Goal: Navigation & Orientation: Find specific page/section

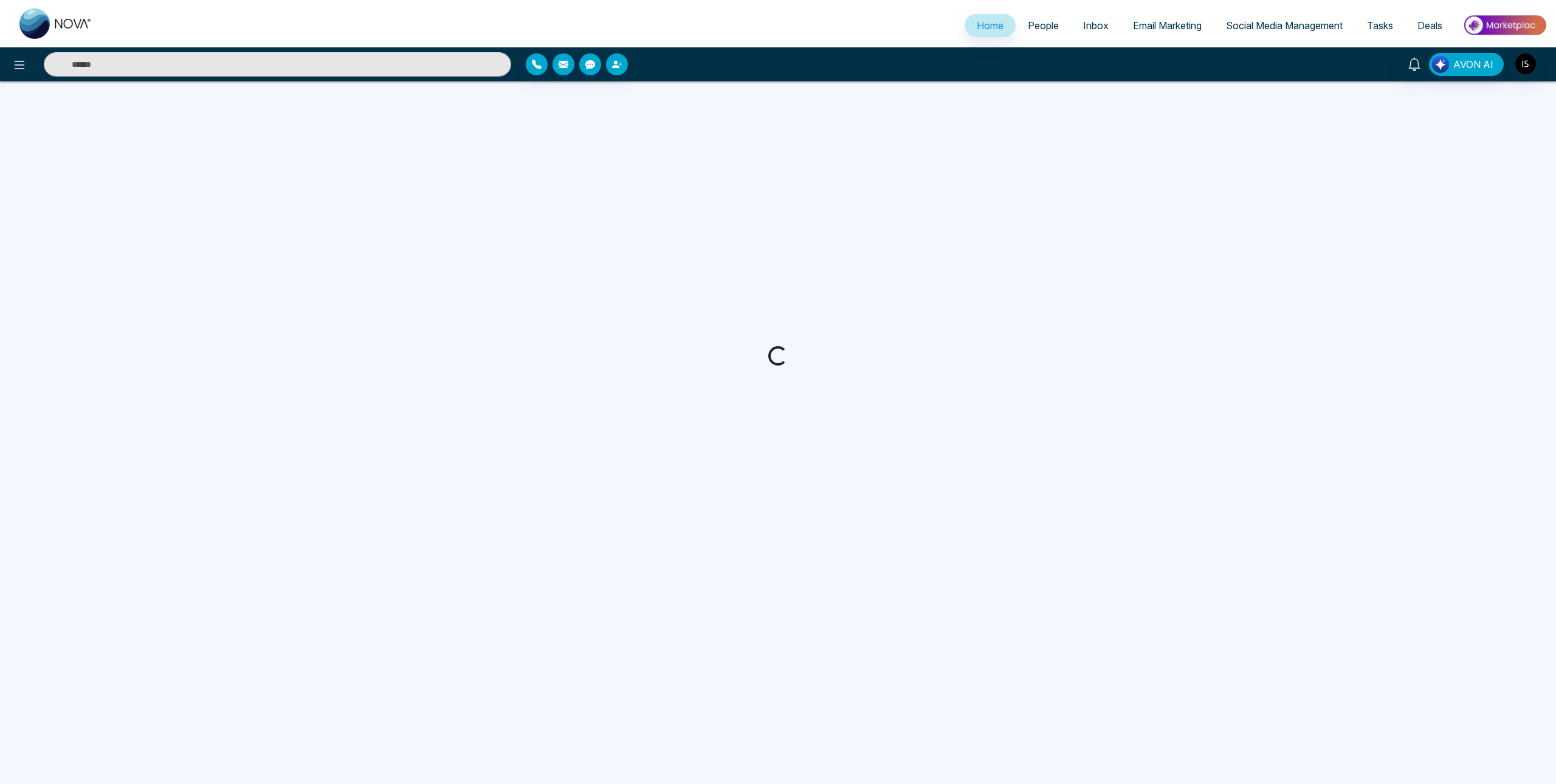
select select "*"
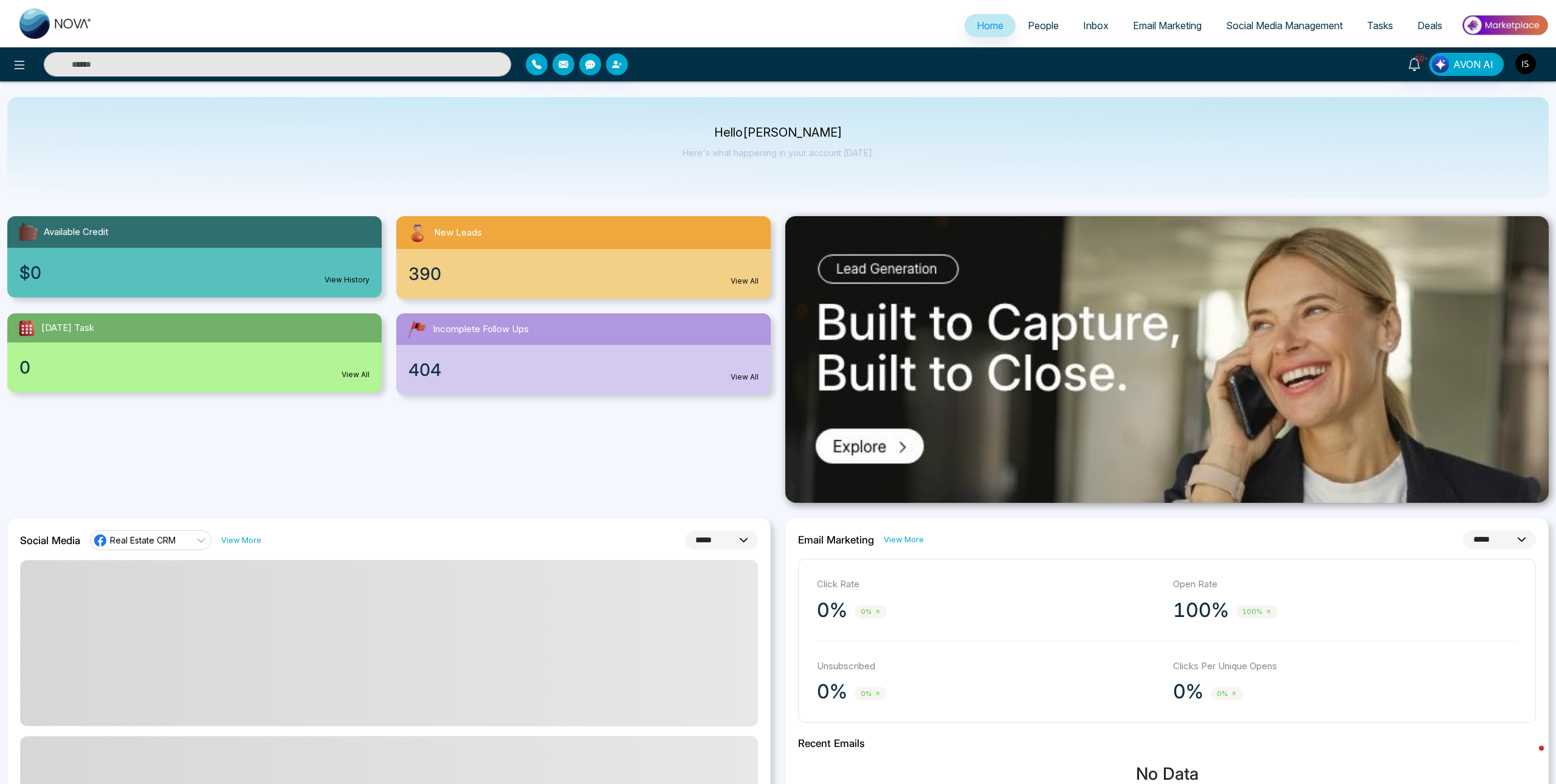
click at [1041, 35] on link "People" at bounding box center [1043, 26] width 55 height 23
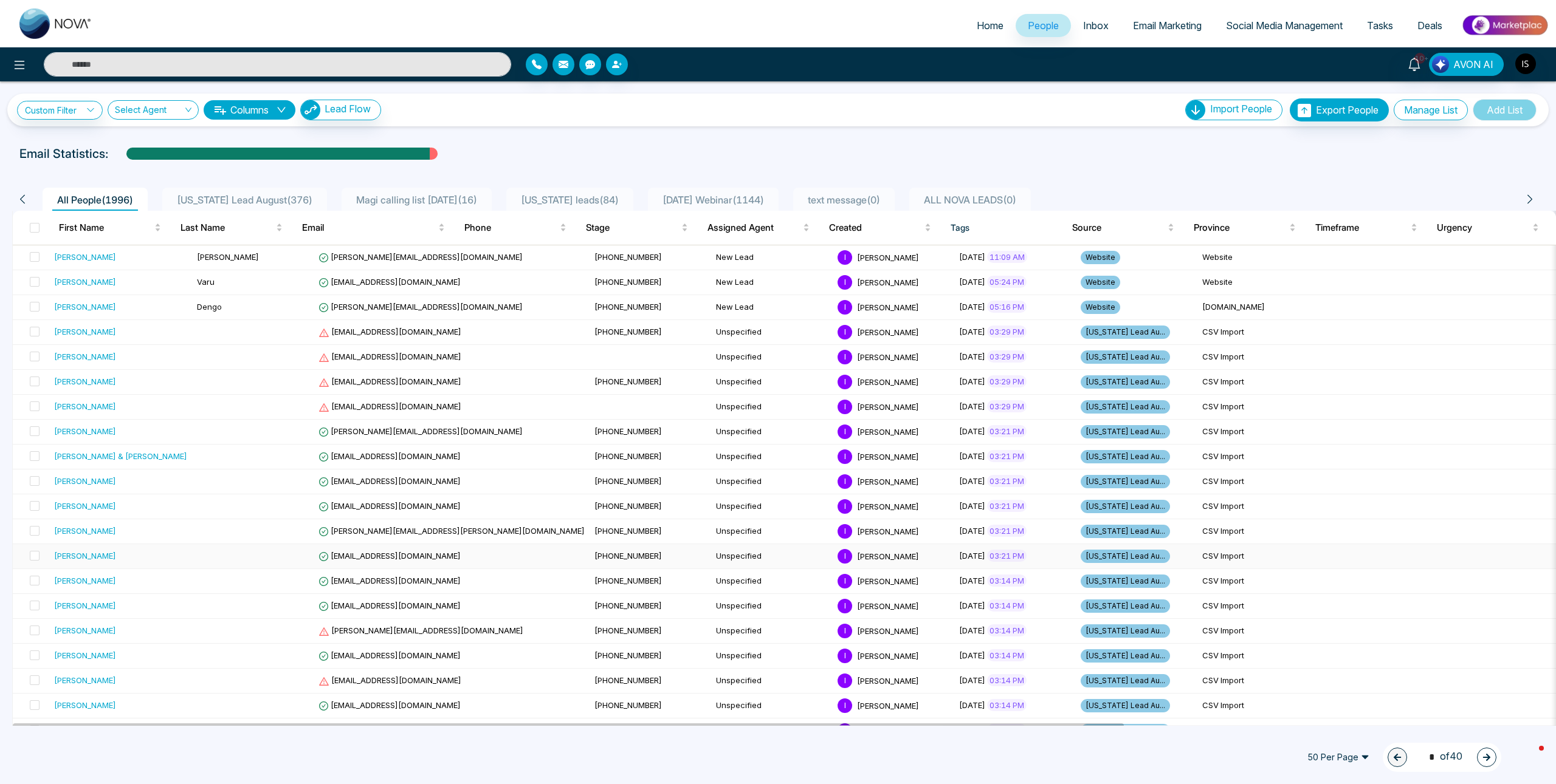
select select "*"
click at [85, 256] on div "[PERSON_NAME]" at bounding box center [85, 257] width 62 height 12
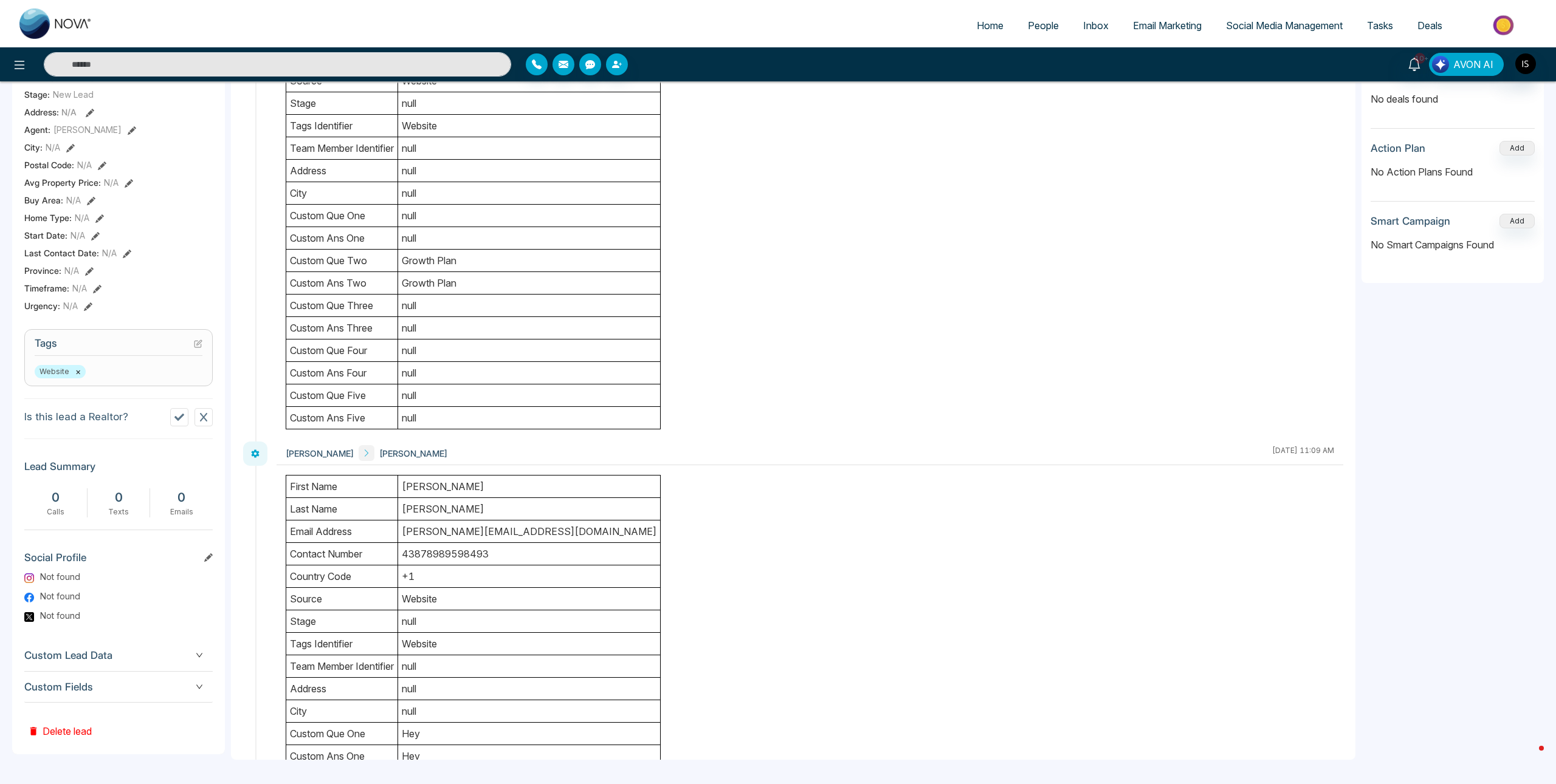
click at [98, 690] on span "Custom Fields" at bounding box center [118, 687] width 188 height 16
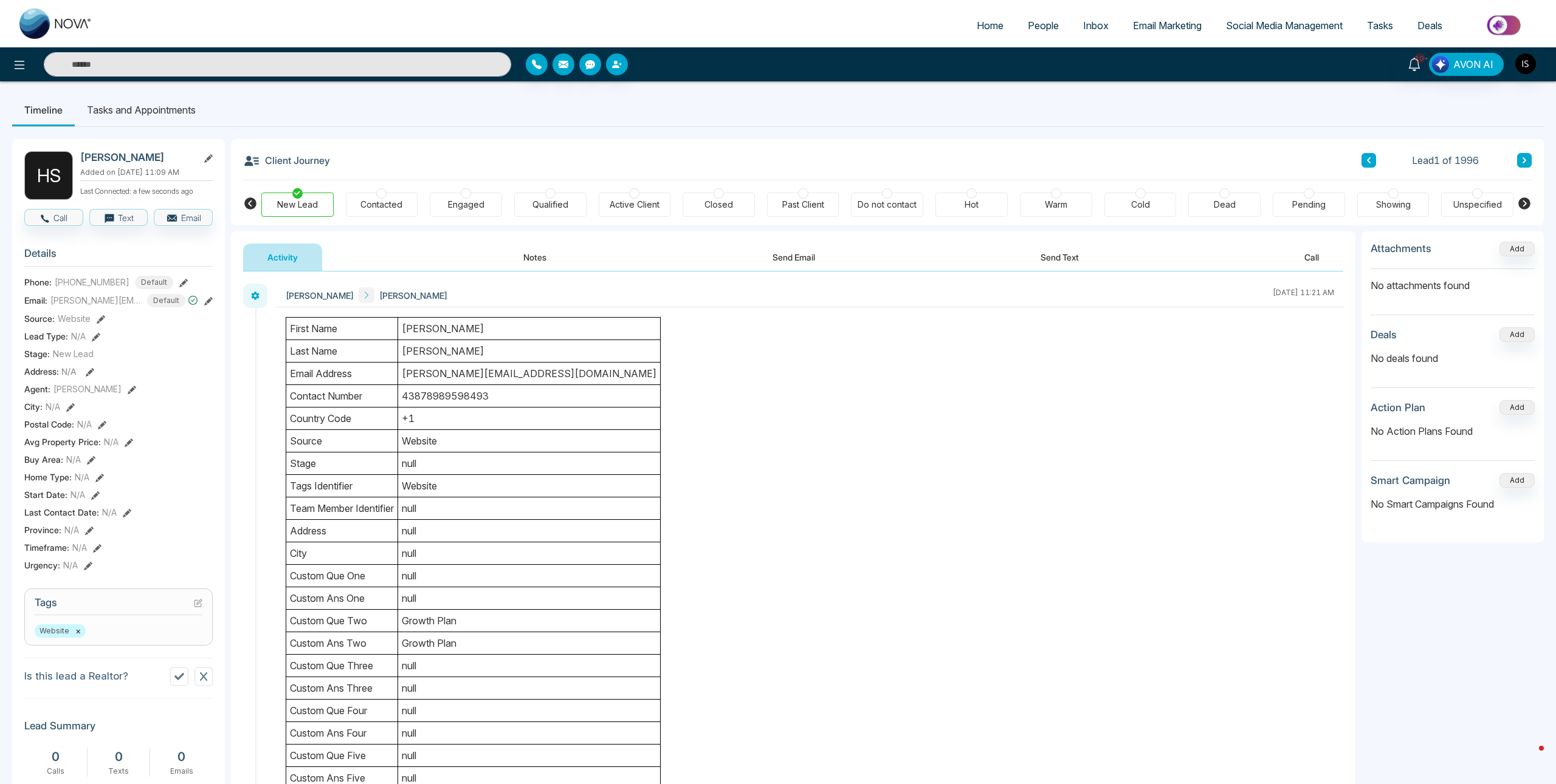
click at [1040, 32] on link "People" at bounding box center [1043, 26] width 55 height 23
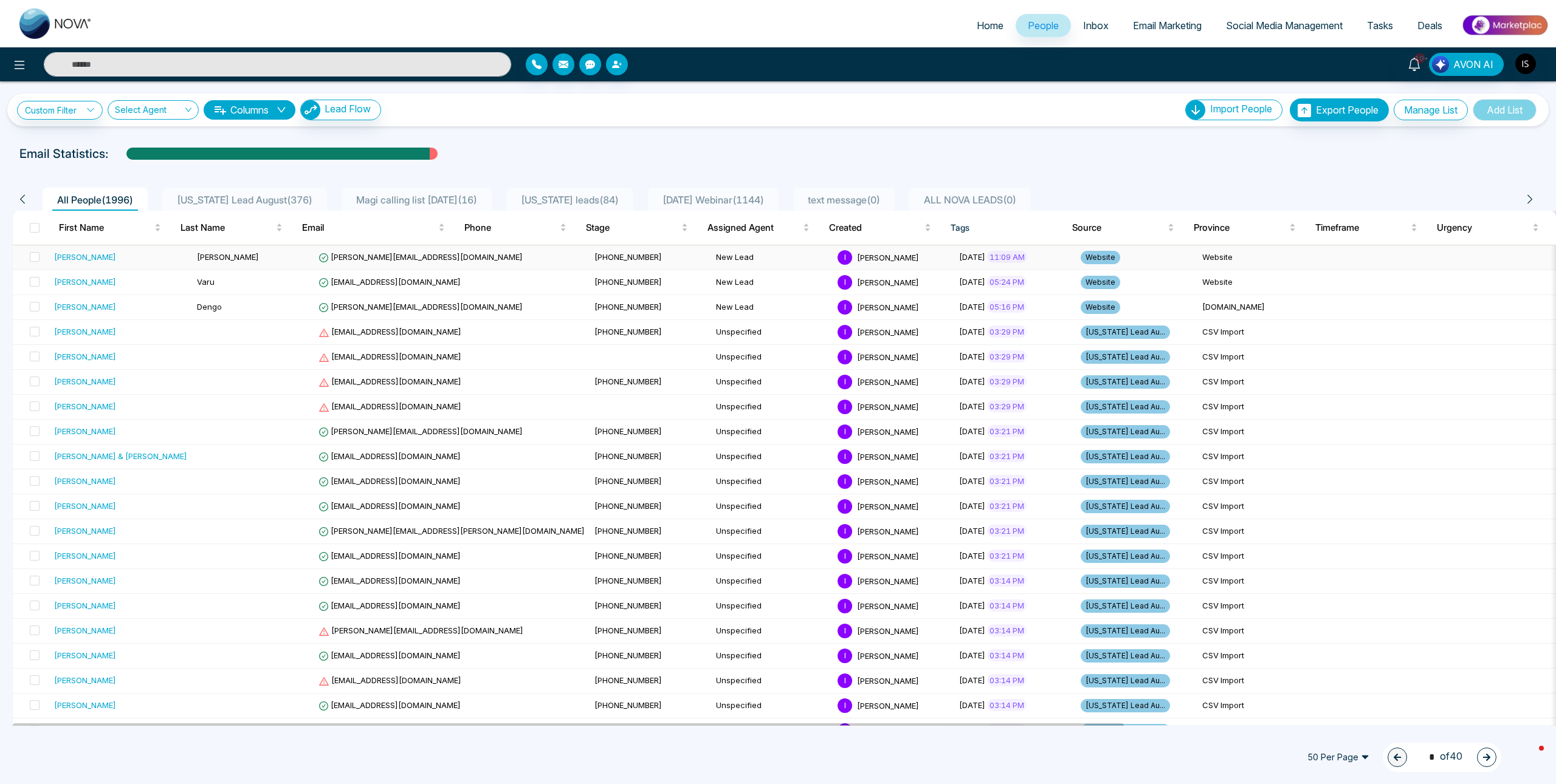
click at [73, 258] on div "[PERSON_NAME]" at bounding box center [85, 257] width 62 height 12
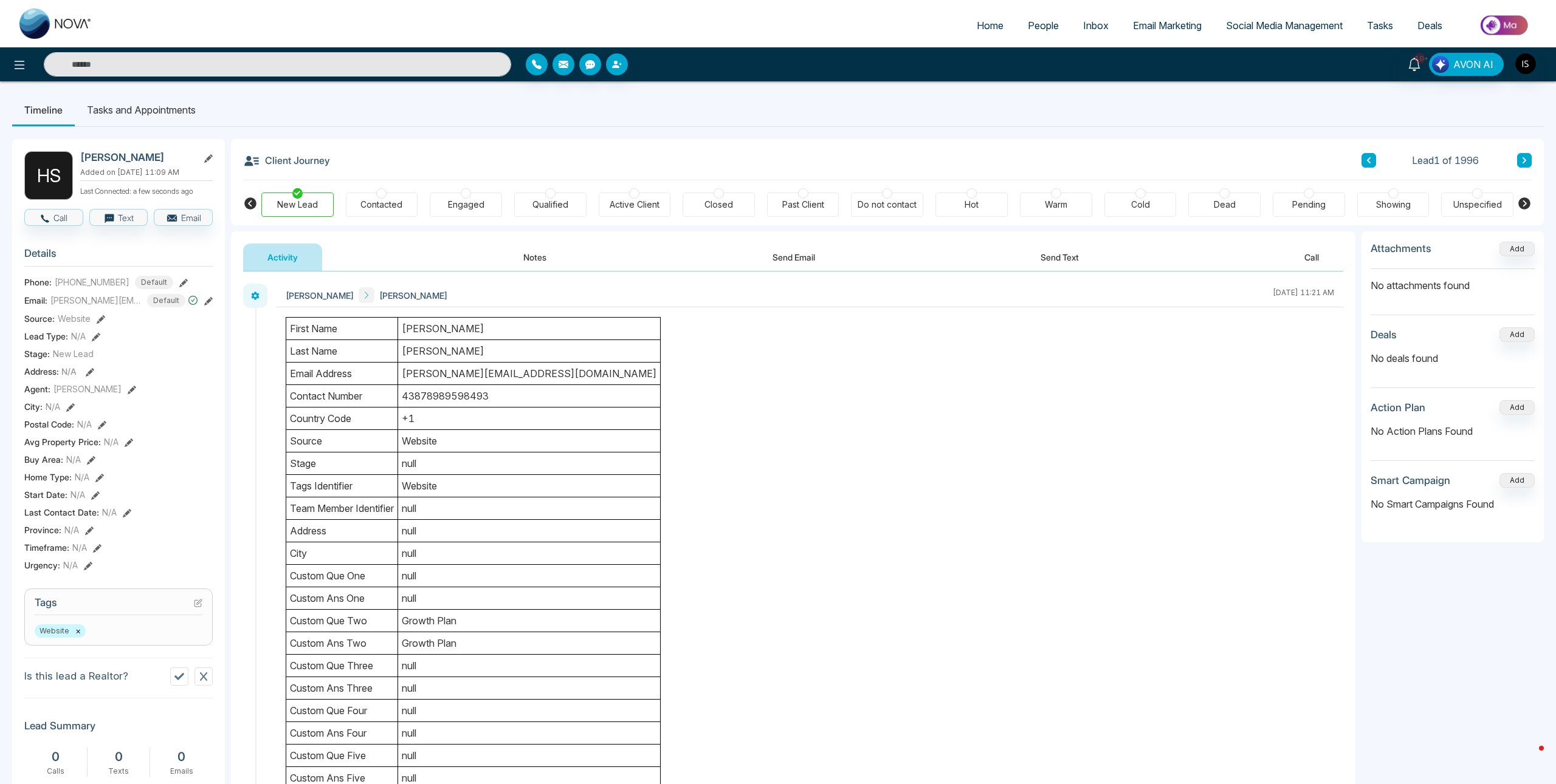
click at [1019, 13] on ul "Home People Inbox Email Marketing Social Media Management Tasks Deals" at bounding box center [826, 26] width 1444 height 34
click at [1029, 24] on span "People" at bounding box center [1043, 26] width 31 height 12
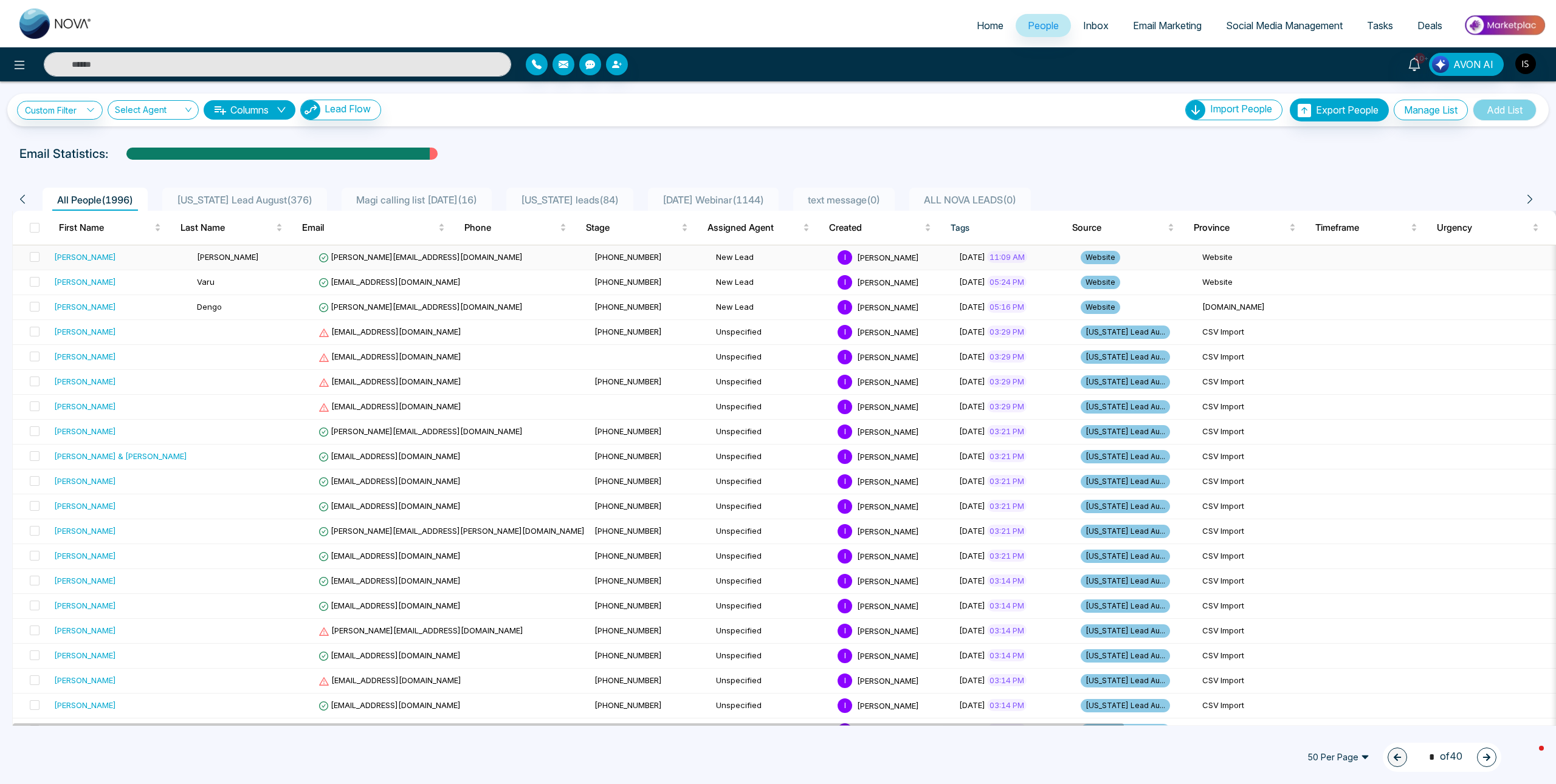
click at [91, 256] on div "[PERSON_NAME]" at bounding box center [85, 257] width 62 height 12
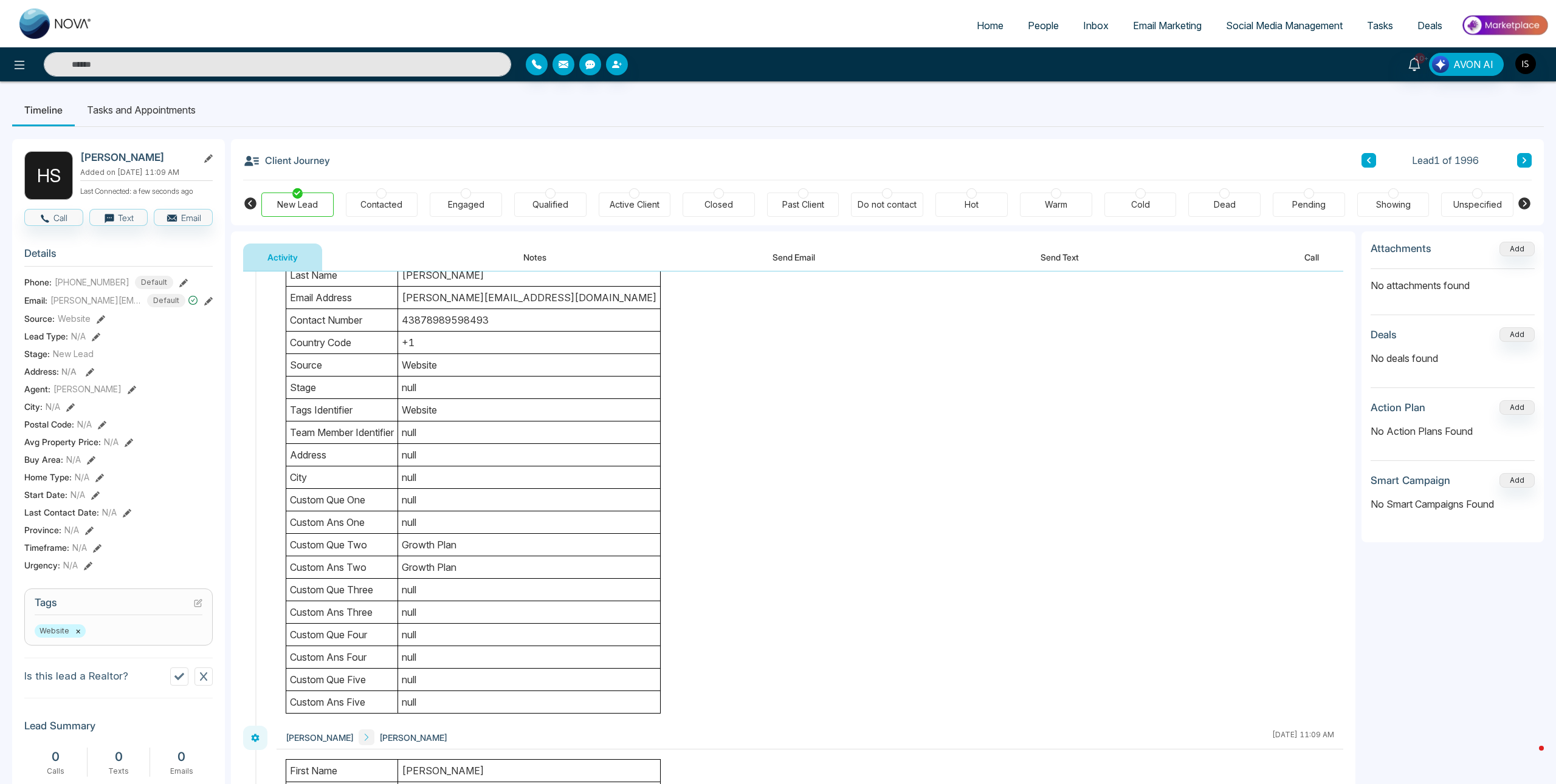
scroll to position [124, 0]
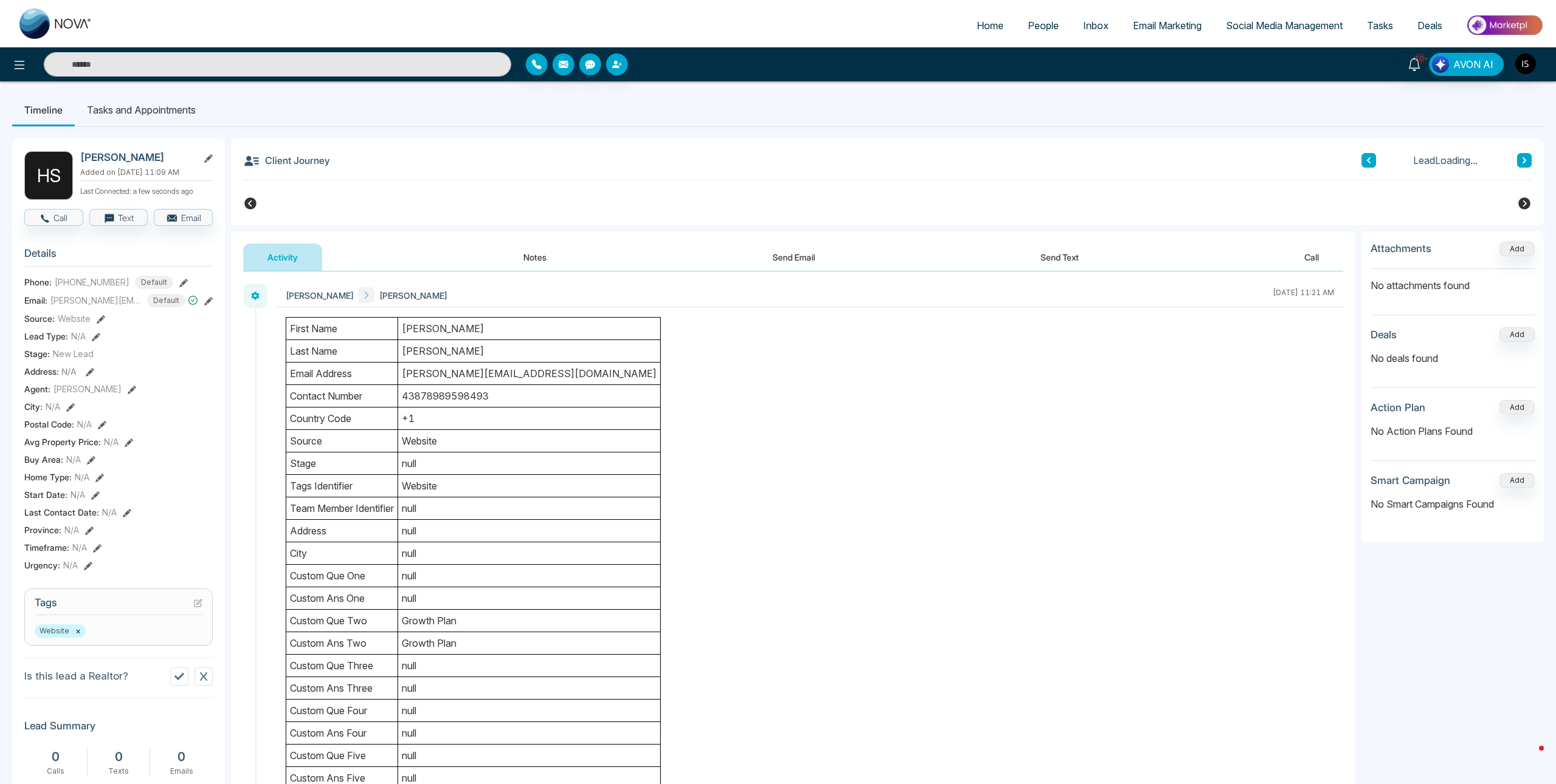
click at [1032, 35] on link "People" at bounding box center [1043, 26] width 55 height 23
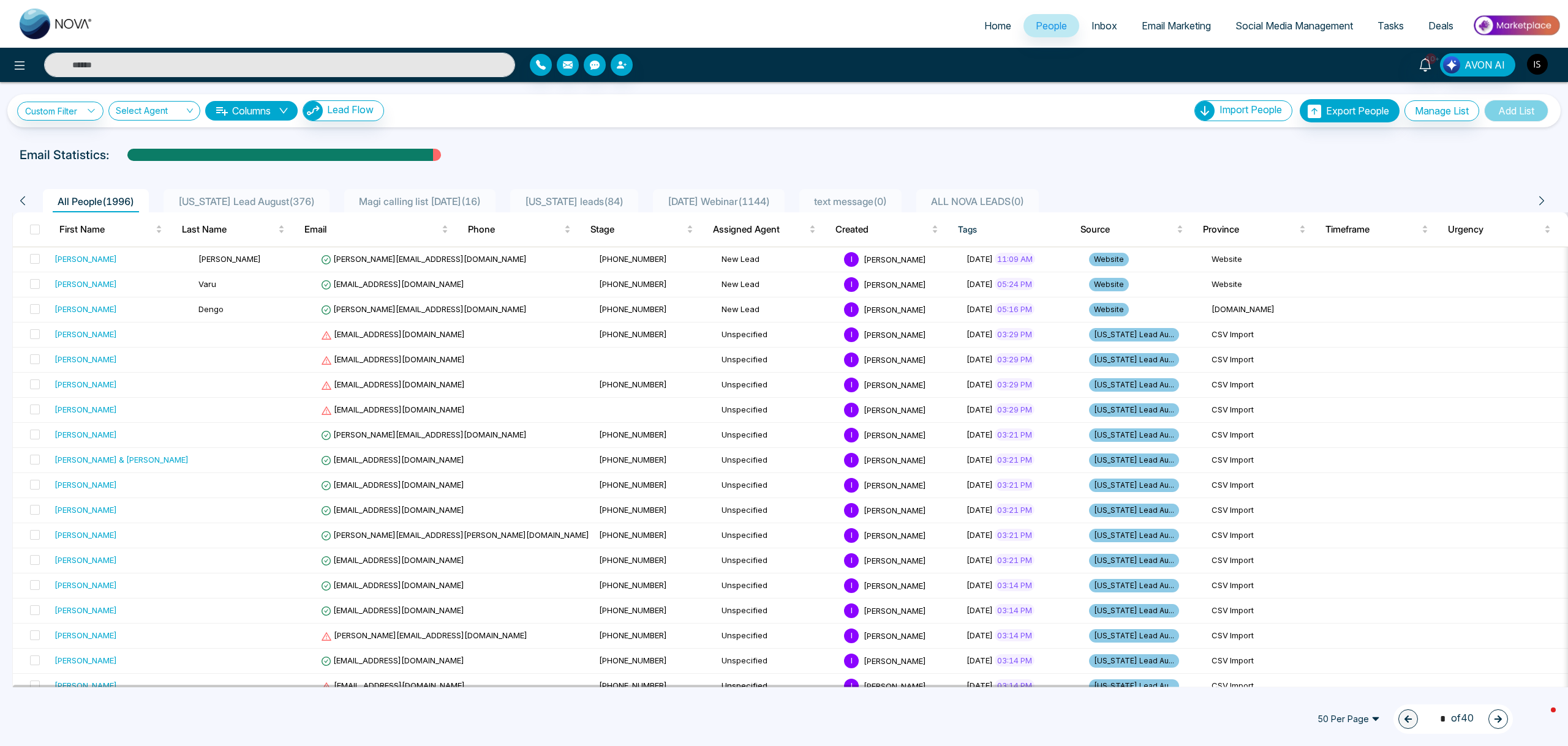
click at [1540, 66] on img "button" at bounding box center [1537, 64] width 21 height 21
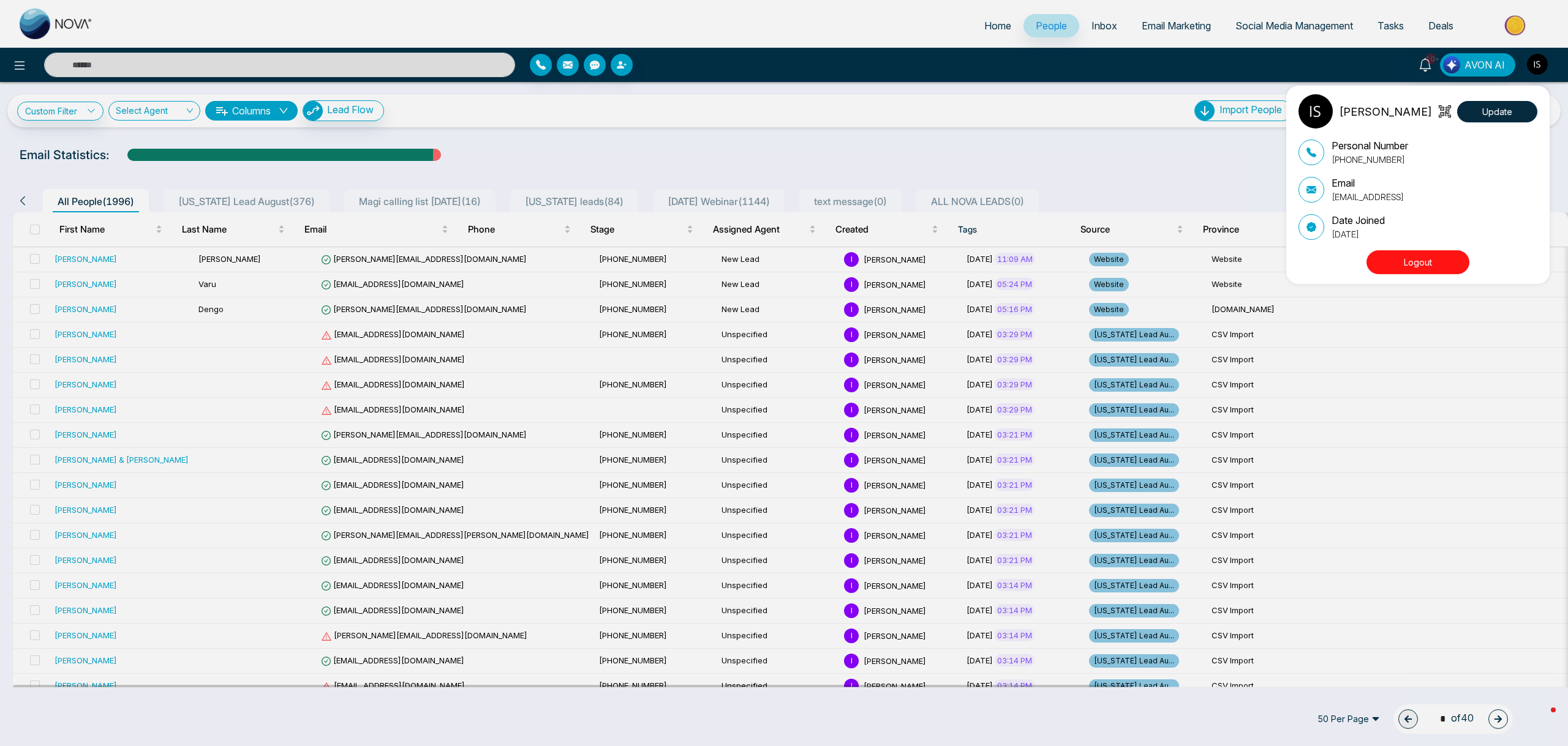
click at [1398, 264] on button "Logout" at bounding box center [1418, 262] width 103 height 24
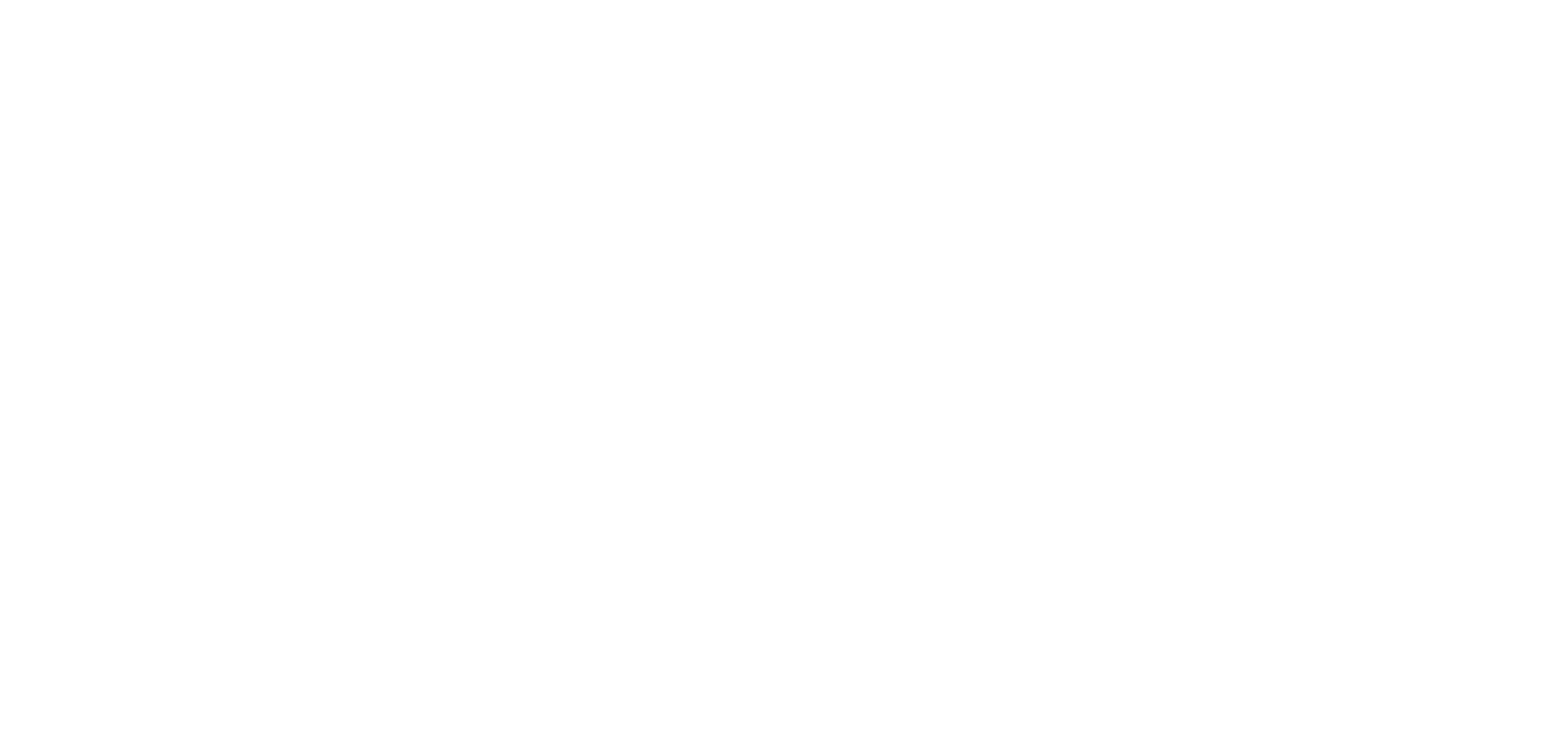
select select "*"
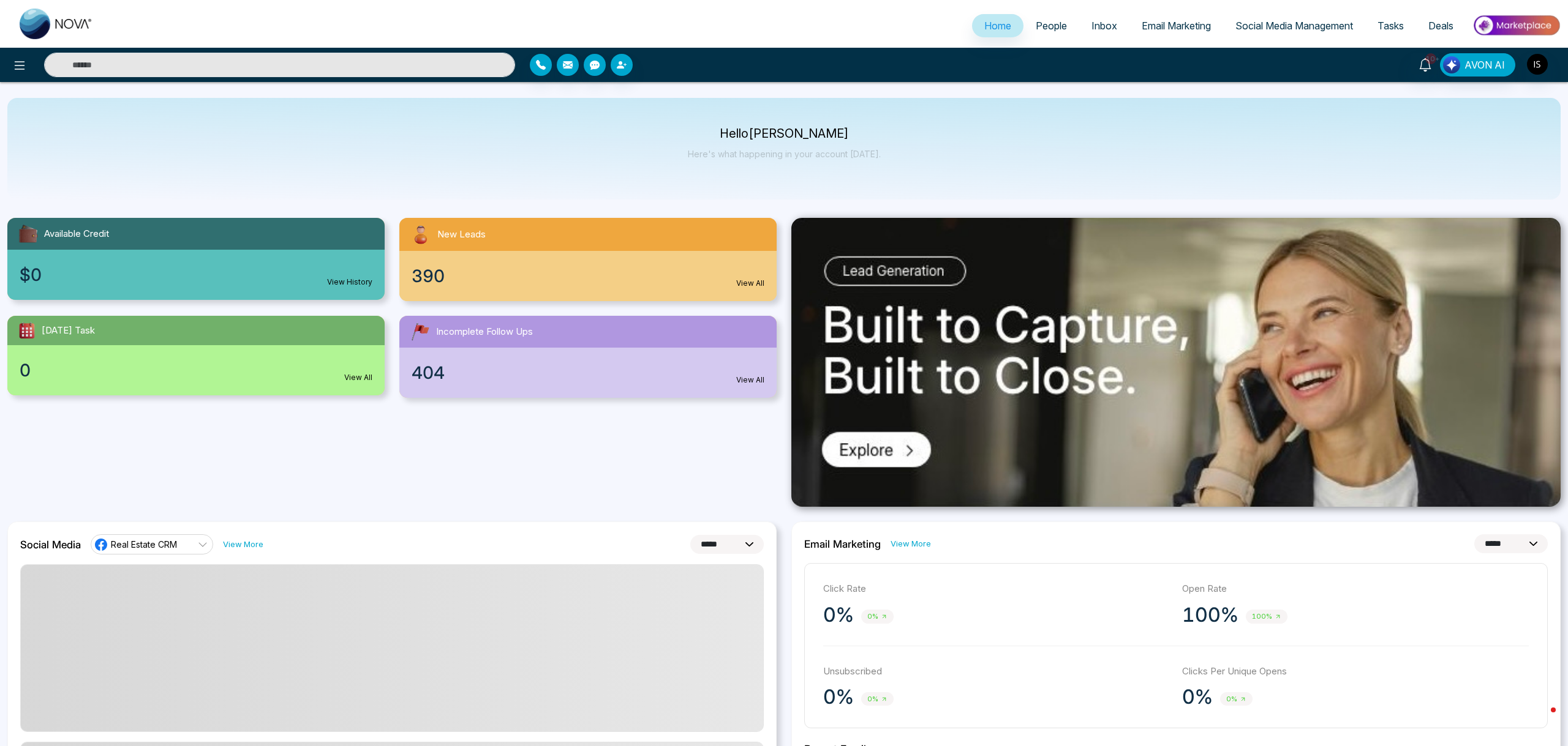
click at [1046, 24] on span "People" at bounding box center [1051, 26] width 31 height 12
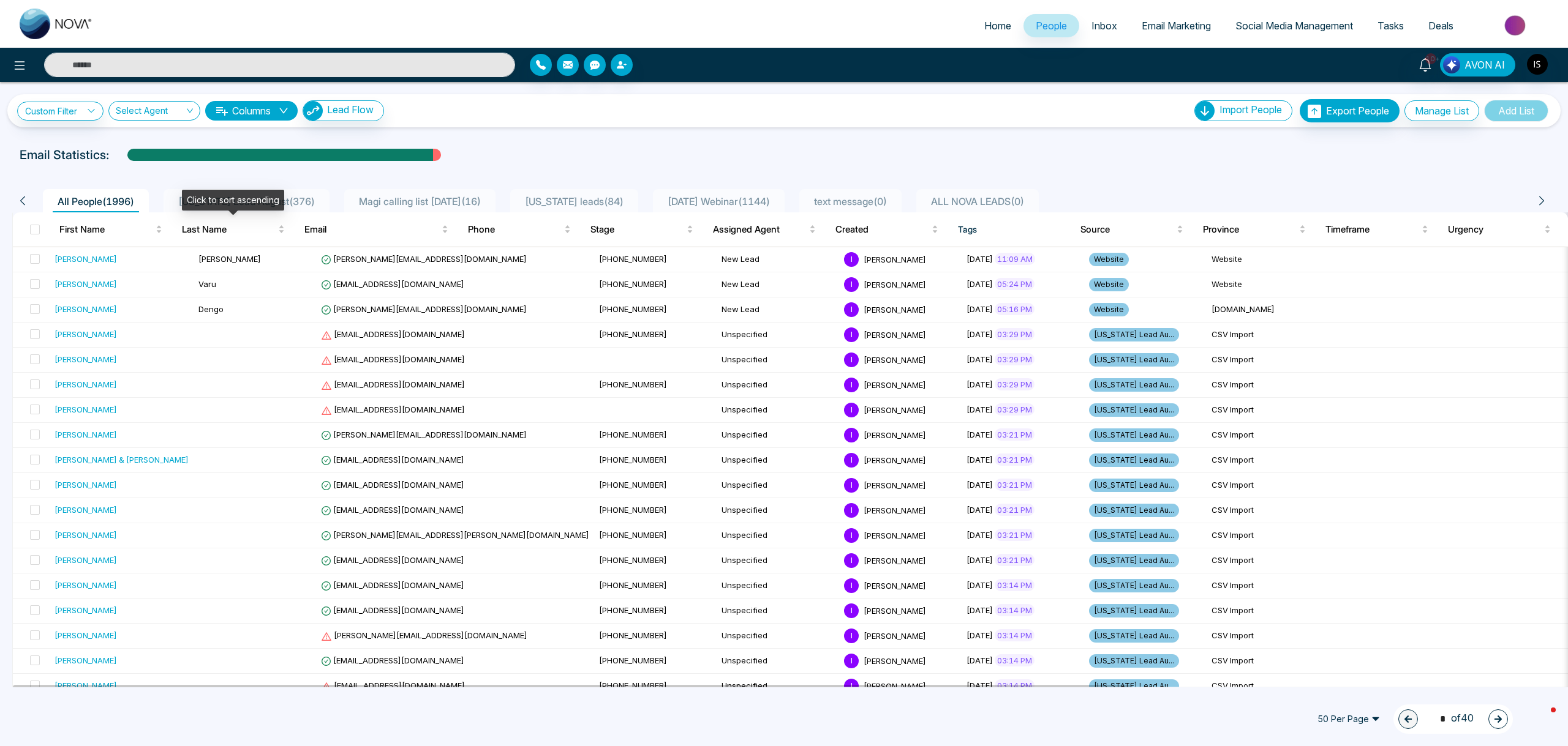
click at [212, 207] on div "Click to sort ascending" at bounding box center [233, 200] width 102 height 21
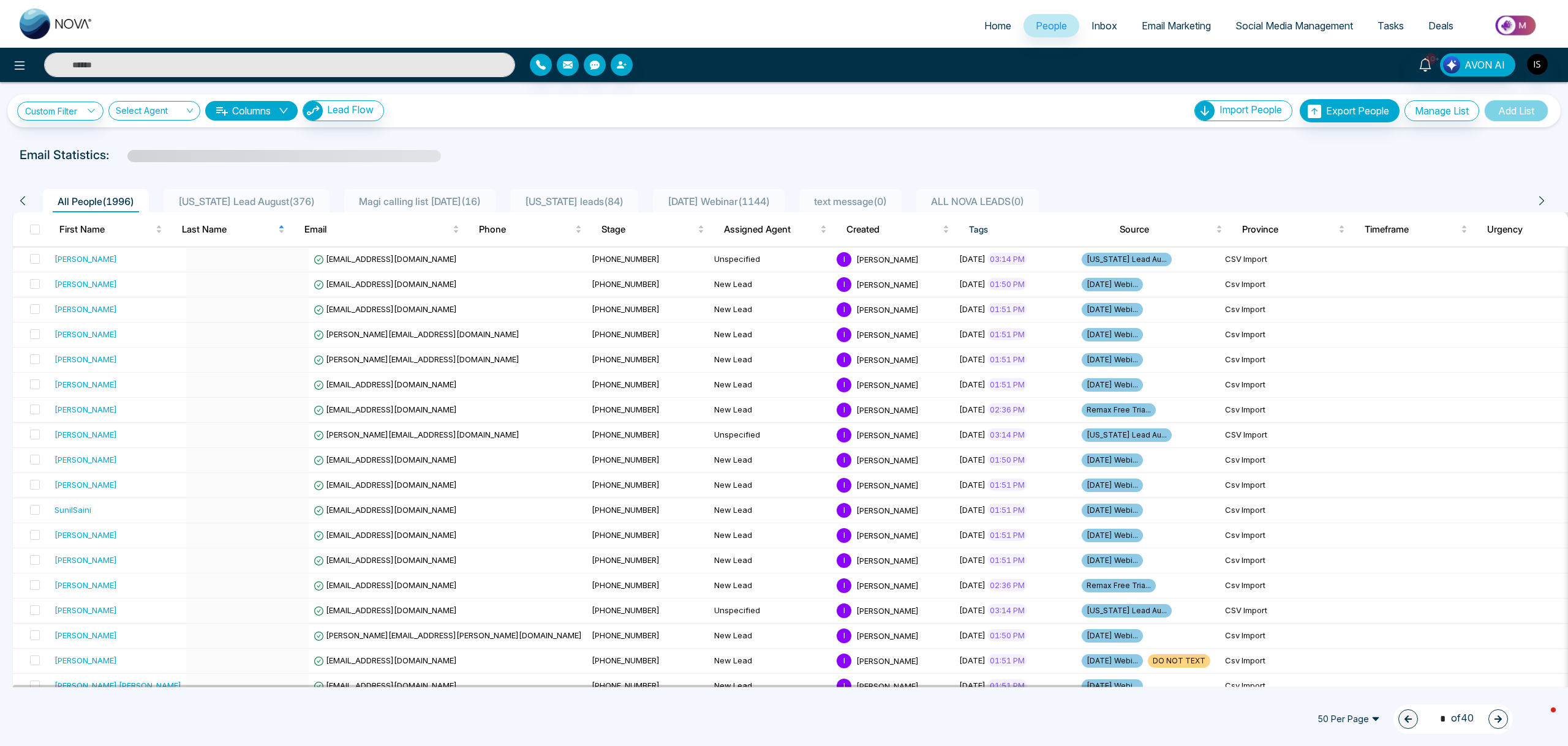
click at [232, 201] on span "Florida Lead August ( 376 )" at bounding box center [247, 201] width 146 height 12
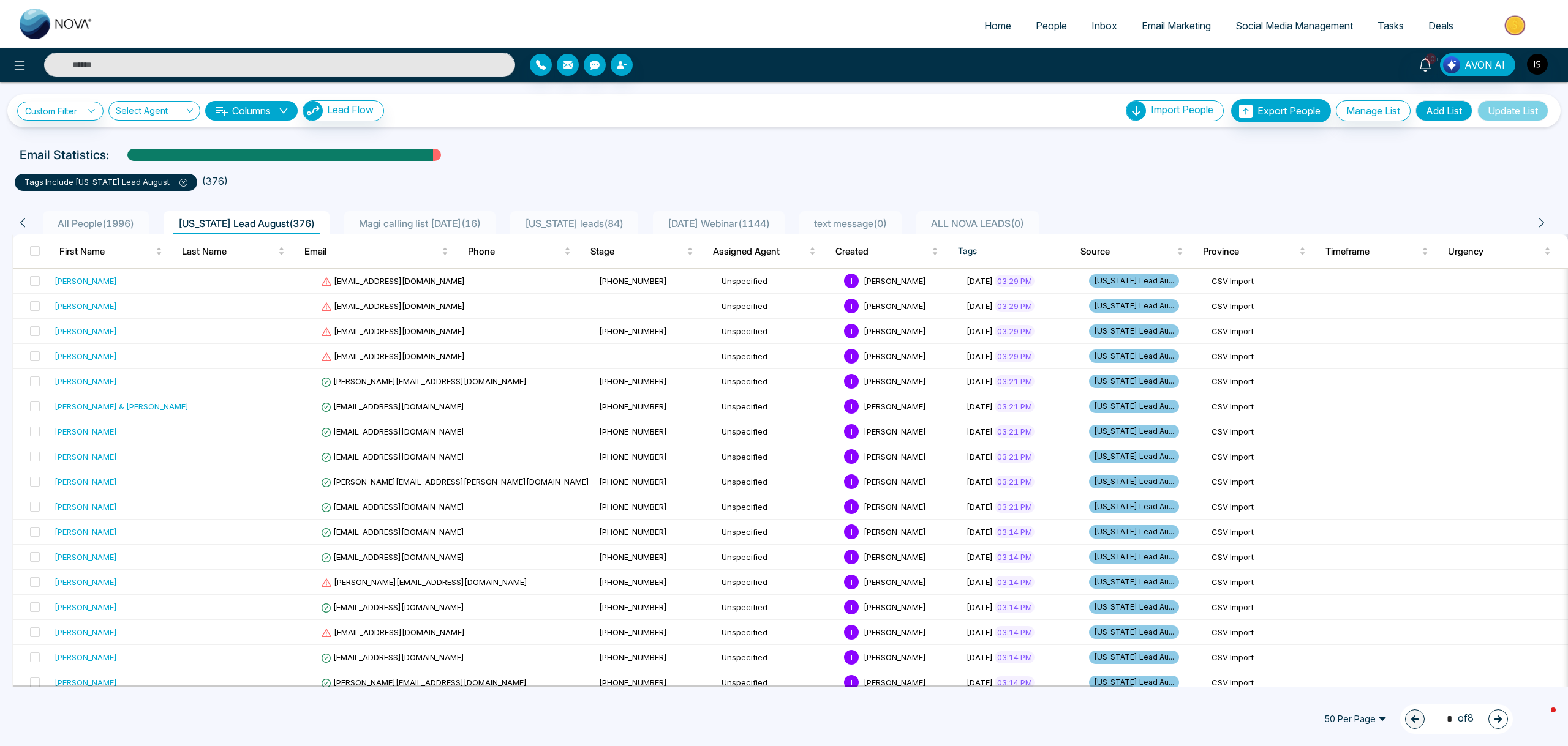
click at [76, 225] on span "All People ( 1996 )" at bounding box center [96, 224] width 86 height 12
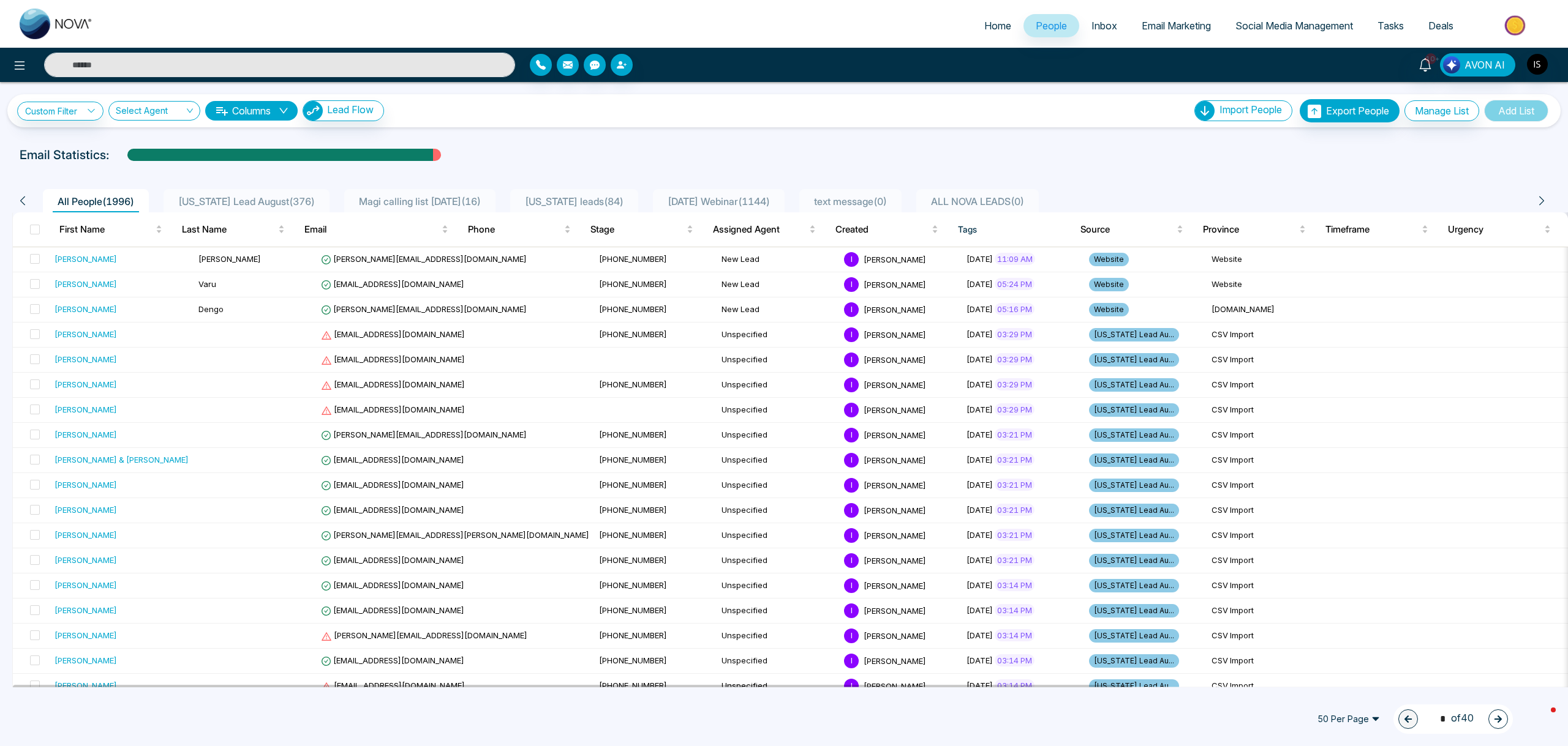
click at [209, 202] on span "Florida Lead August ( 376 )" at bounding box center [247, 201] width 146 height 12
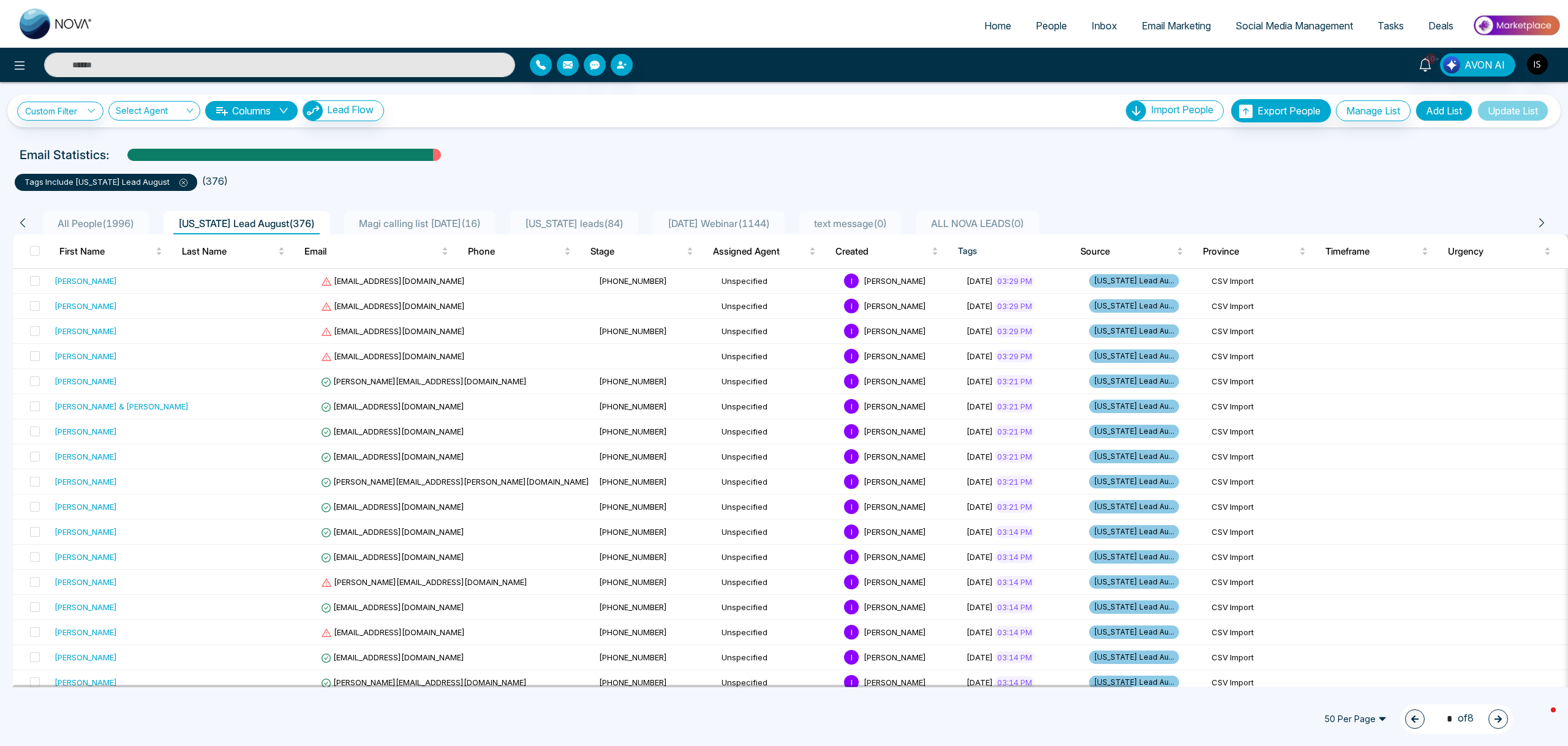
click at [76, 219] on span "All People ( 1996 )" at bounding box center [96, 224] width 86 height 12
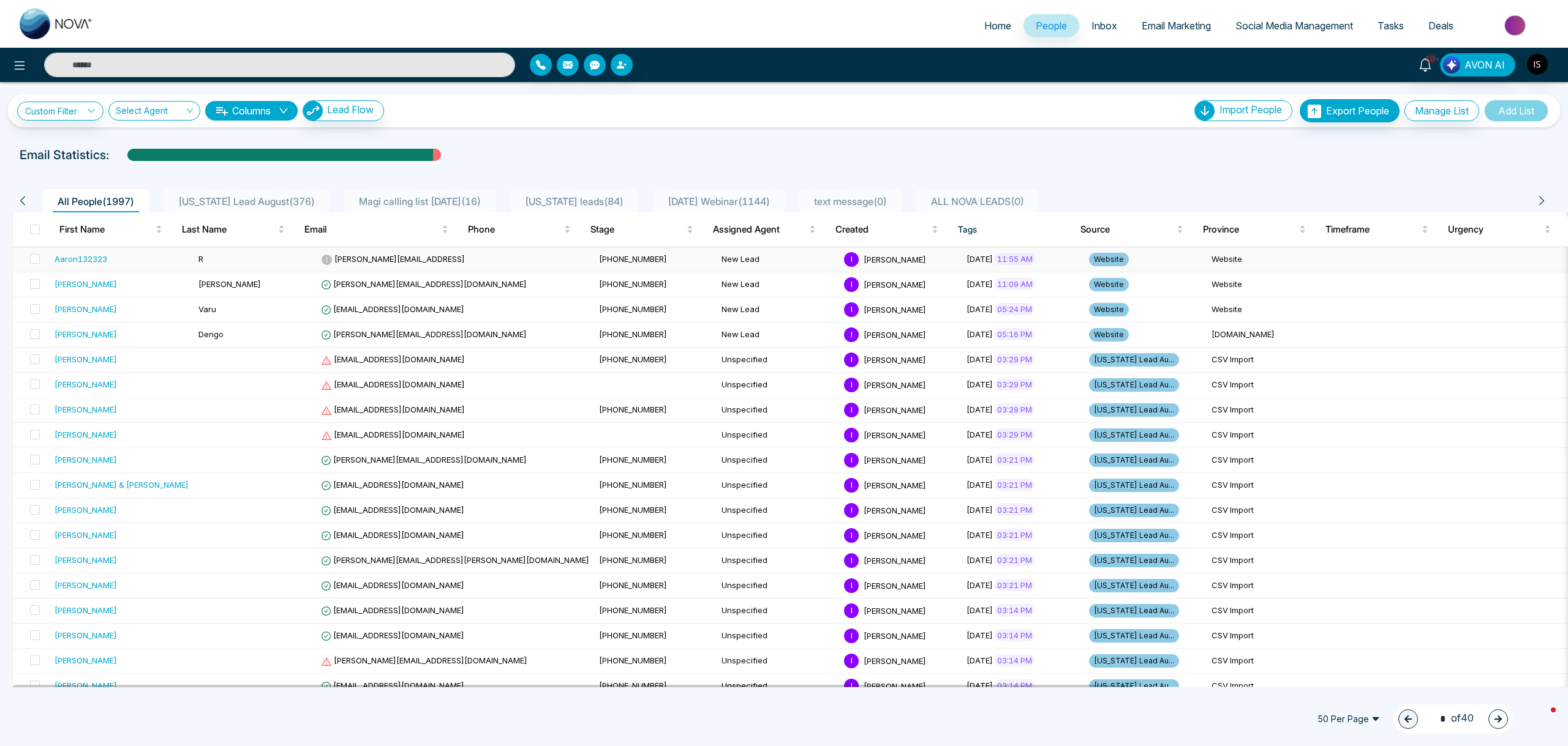
click at [68, 264] on div "Aaron132323" at bounding box center [81, 259] width 53 height 12
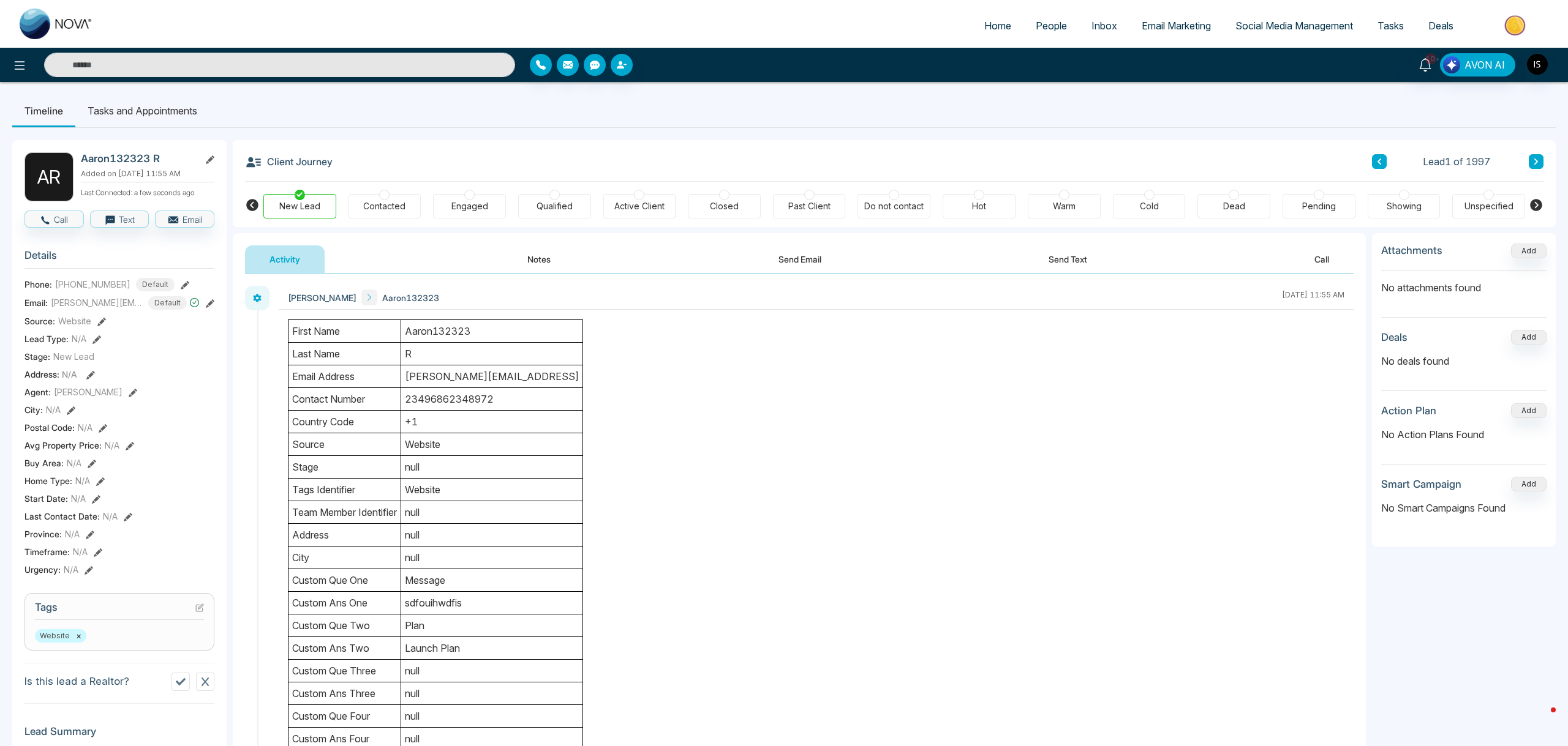
scroll to position [305, 0]
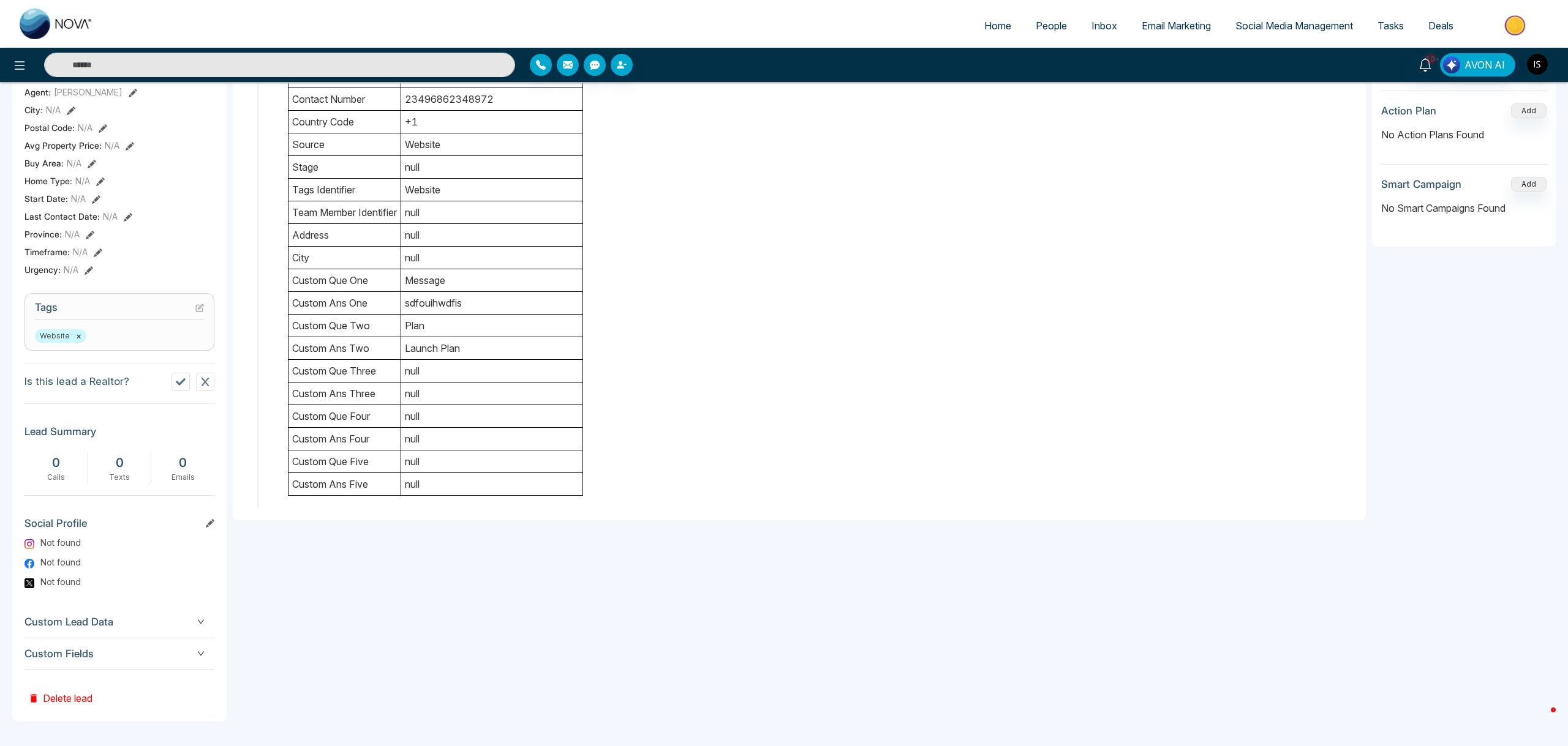
click at [126, 656] on span "Custom Fields" at bounding box center [119, 654] width 190 height 16
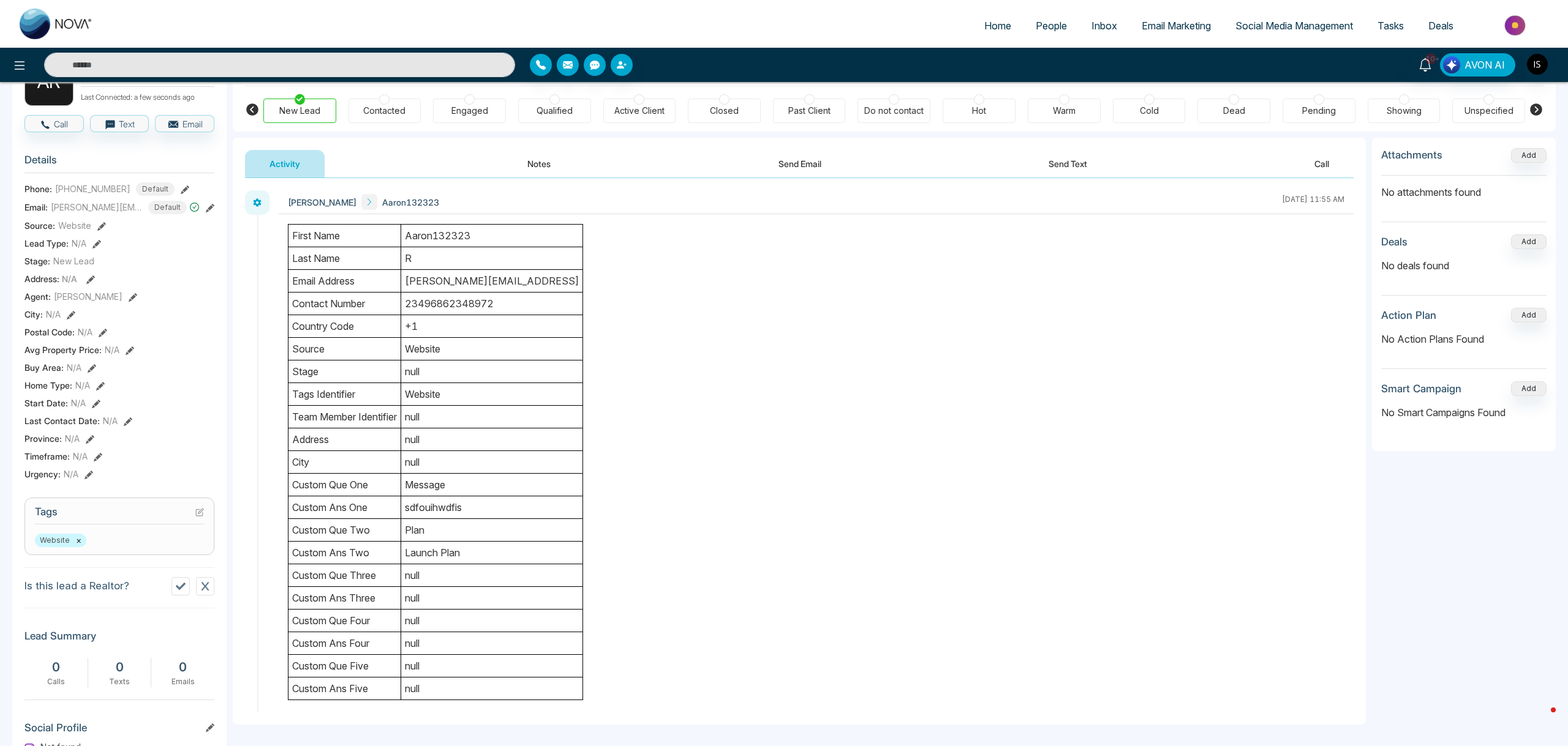
scroll to position [0, 0]
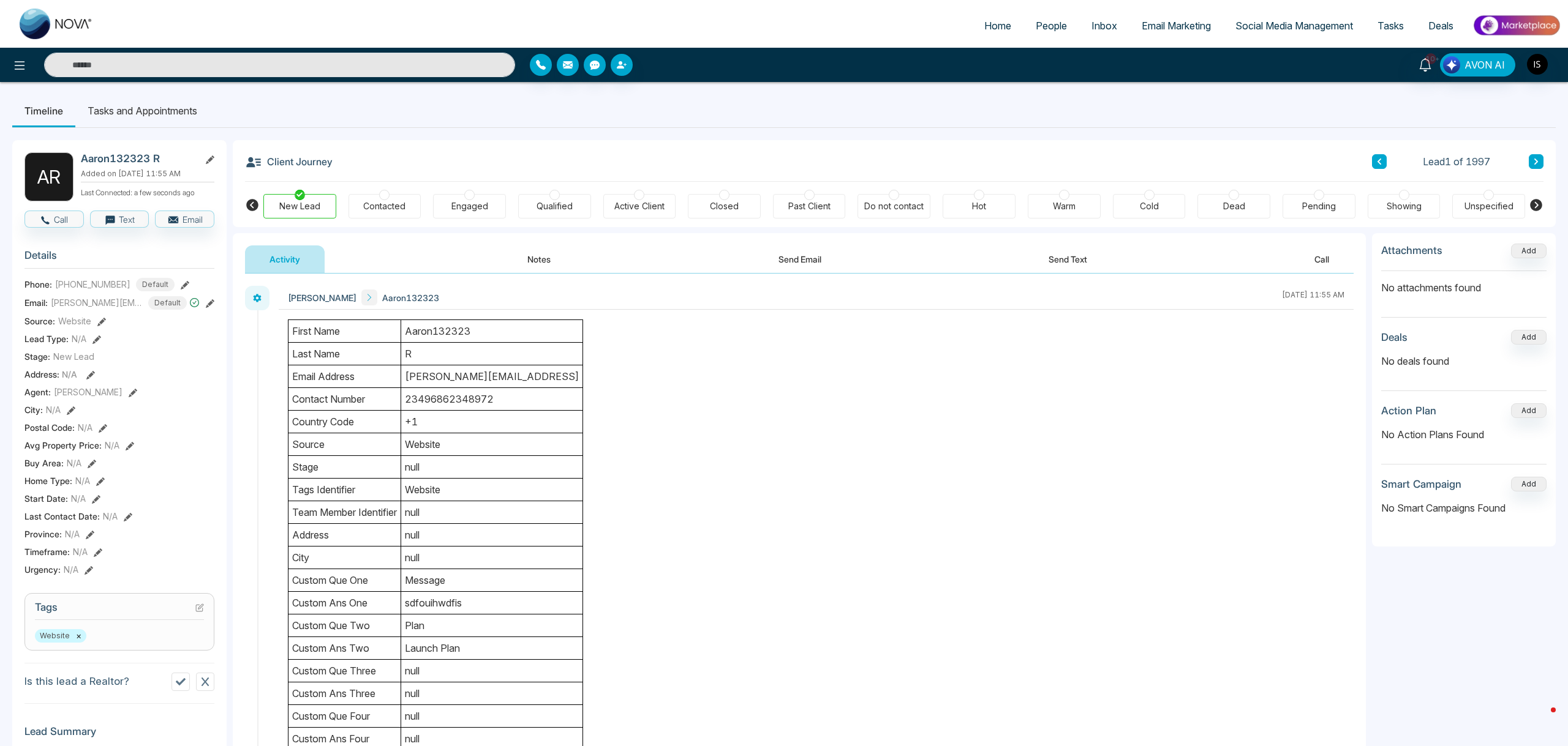
click at [542, 249] on button "Notes" at bounding box center [539, 259] width 73 height 28
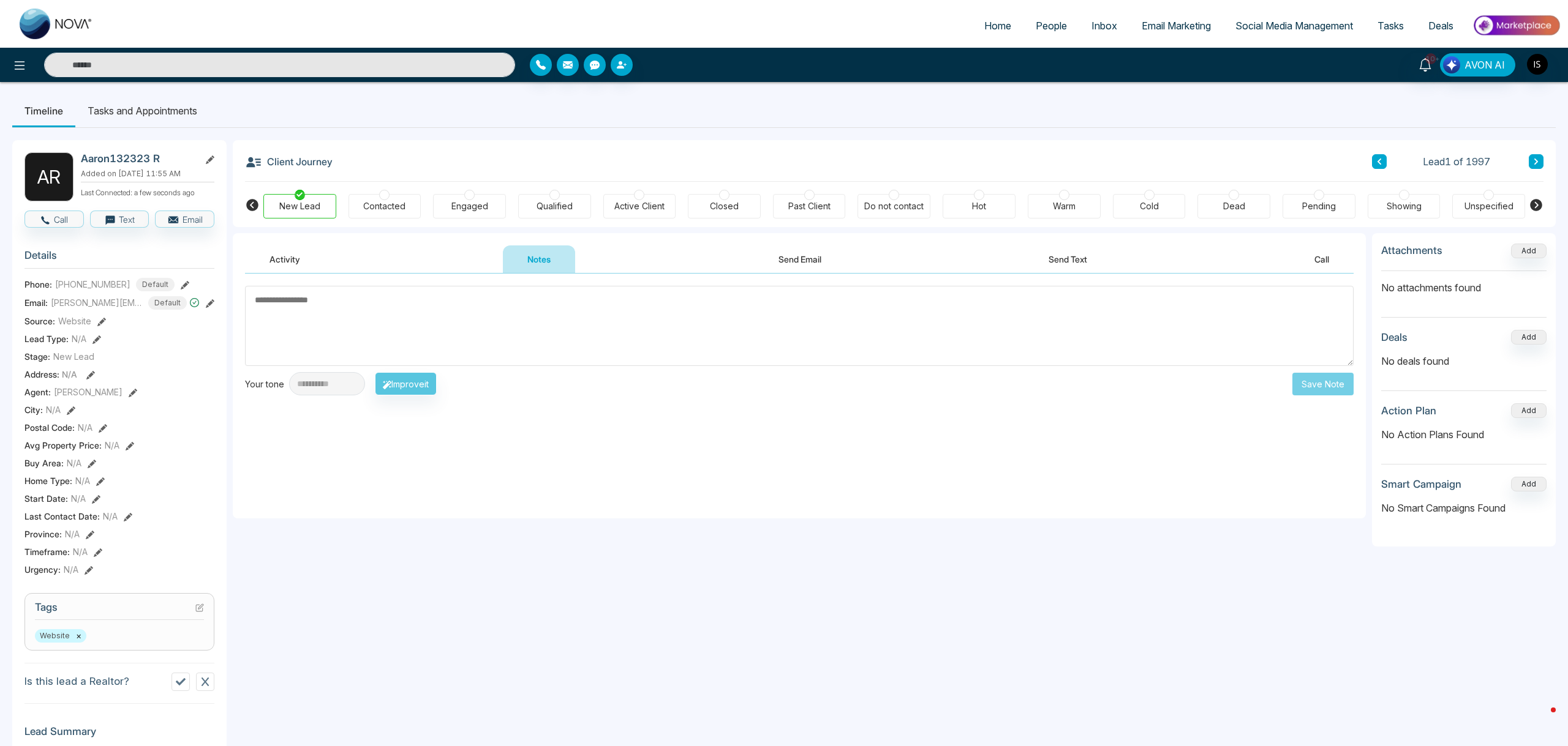
click at [826, 264] on button "Send Email" at bounding box center [800, 259] width 92 height 28
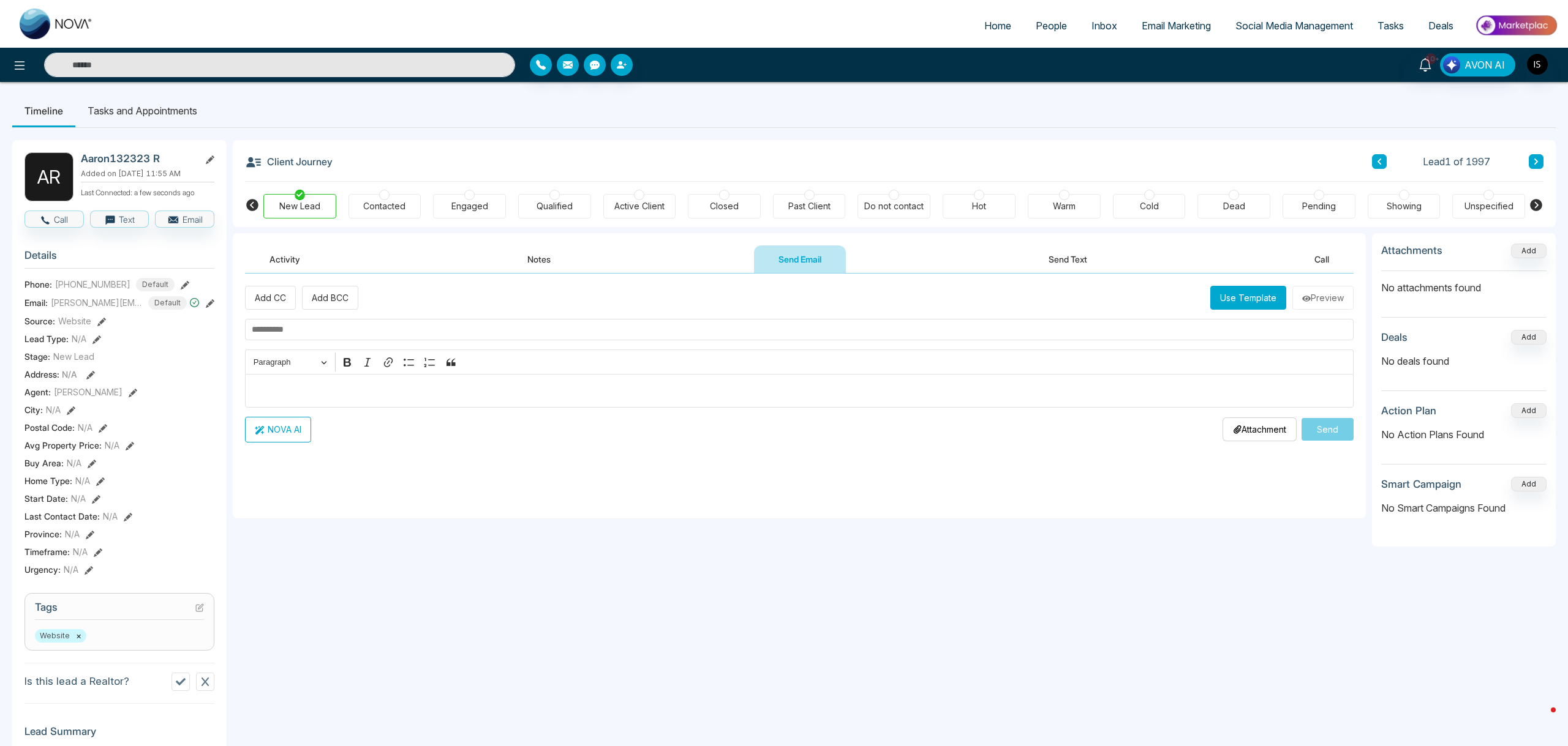
click at [1088, 257] on button "Send Text" at bounding box center [1068, 259] width 87 height 28
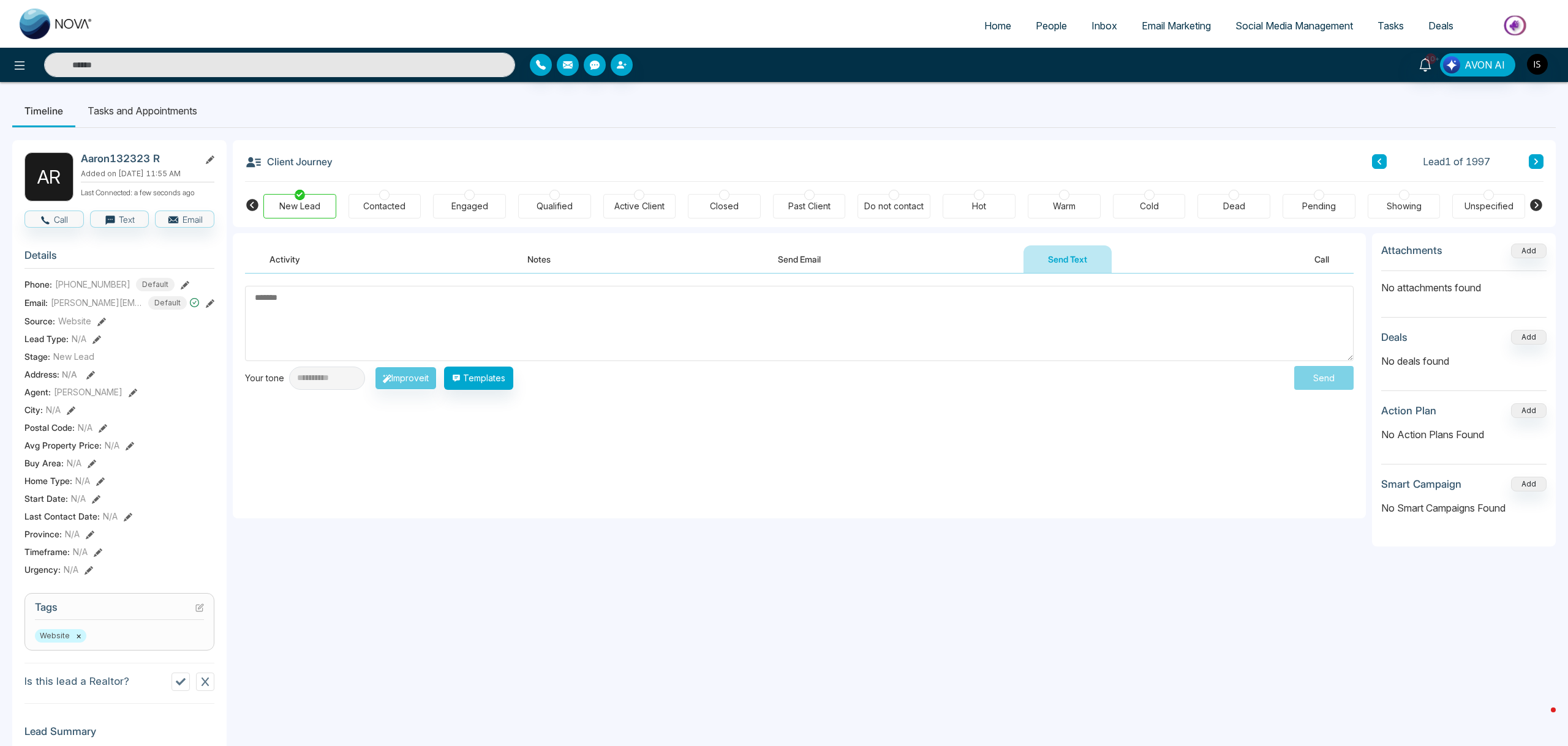
click at [279, 261] on button "Activity" at bounding box center [284, 259] width 79 height 28
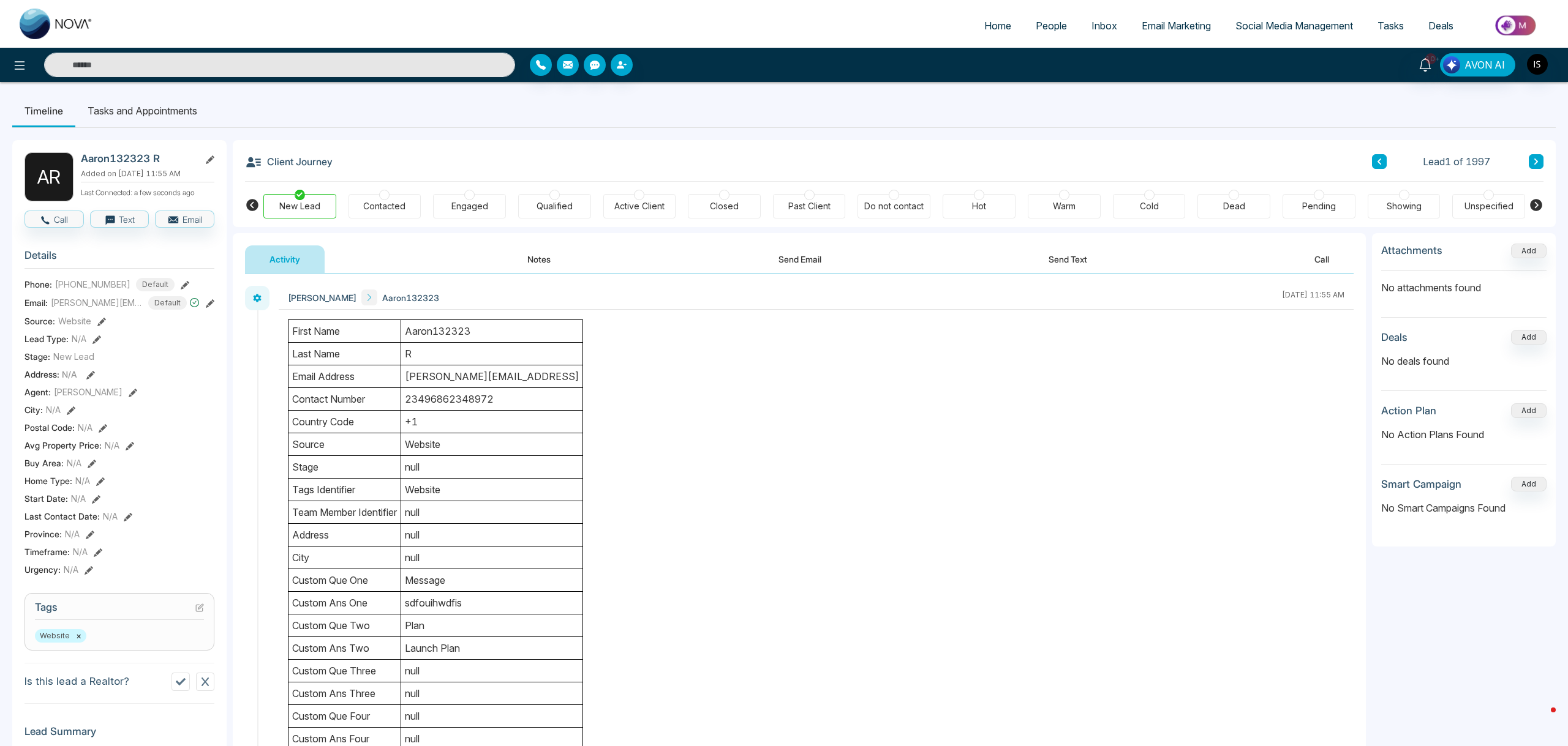
click at [1390, 23] on span "Tasks" at bounding box center [1390, 26] width 26 height 12
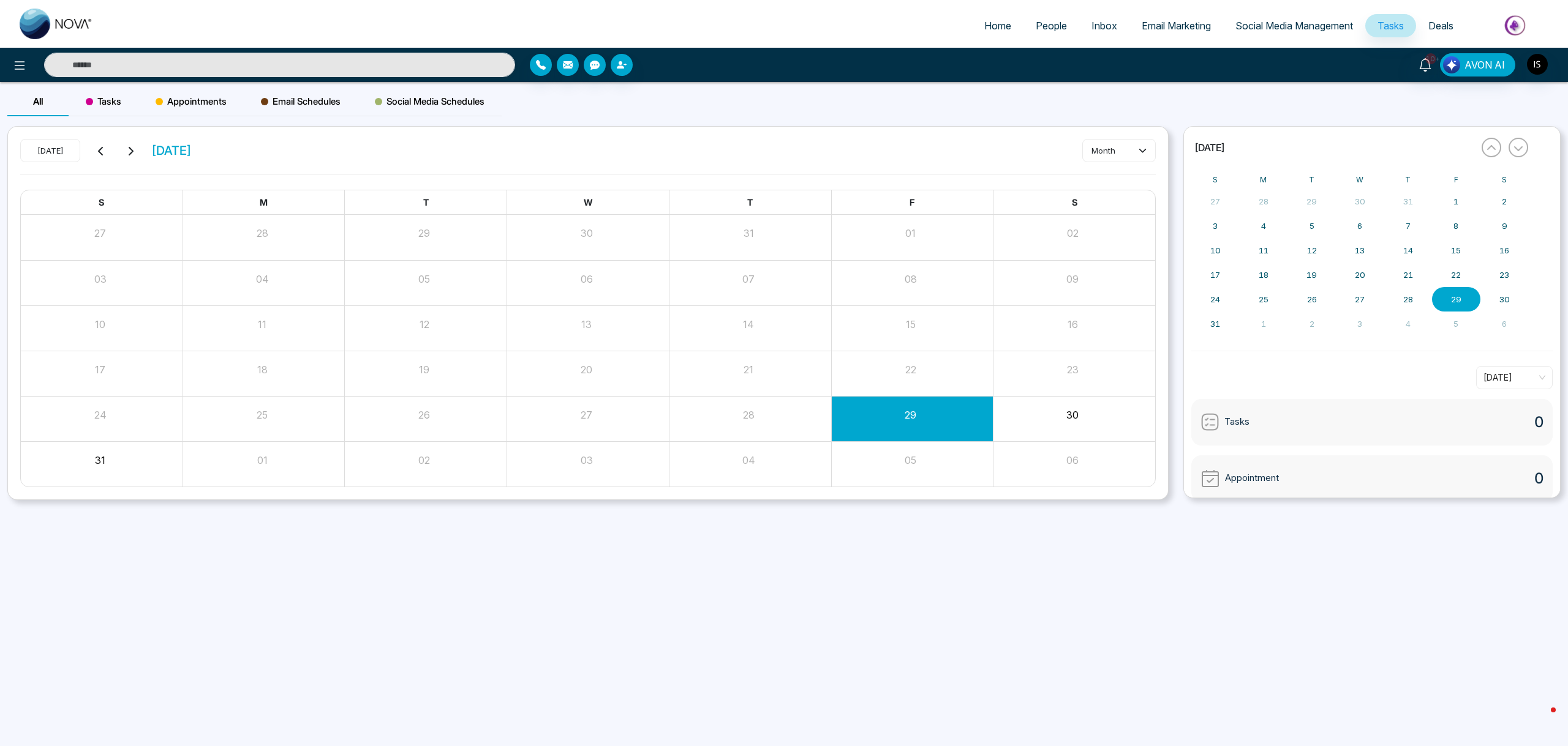
click at [1439, 22] on span "Deals" at bounding box center [1441, 26] width 25 height 12
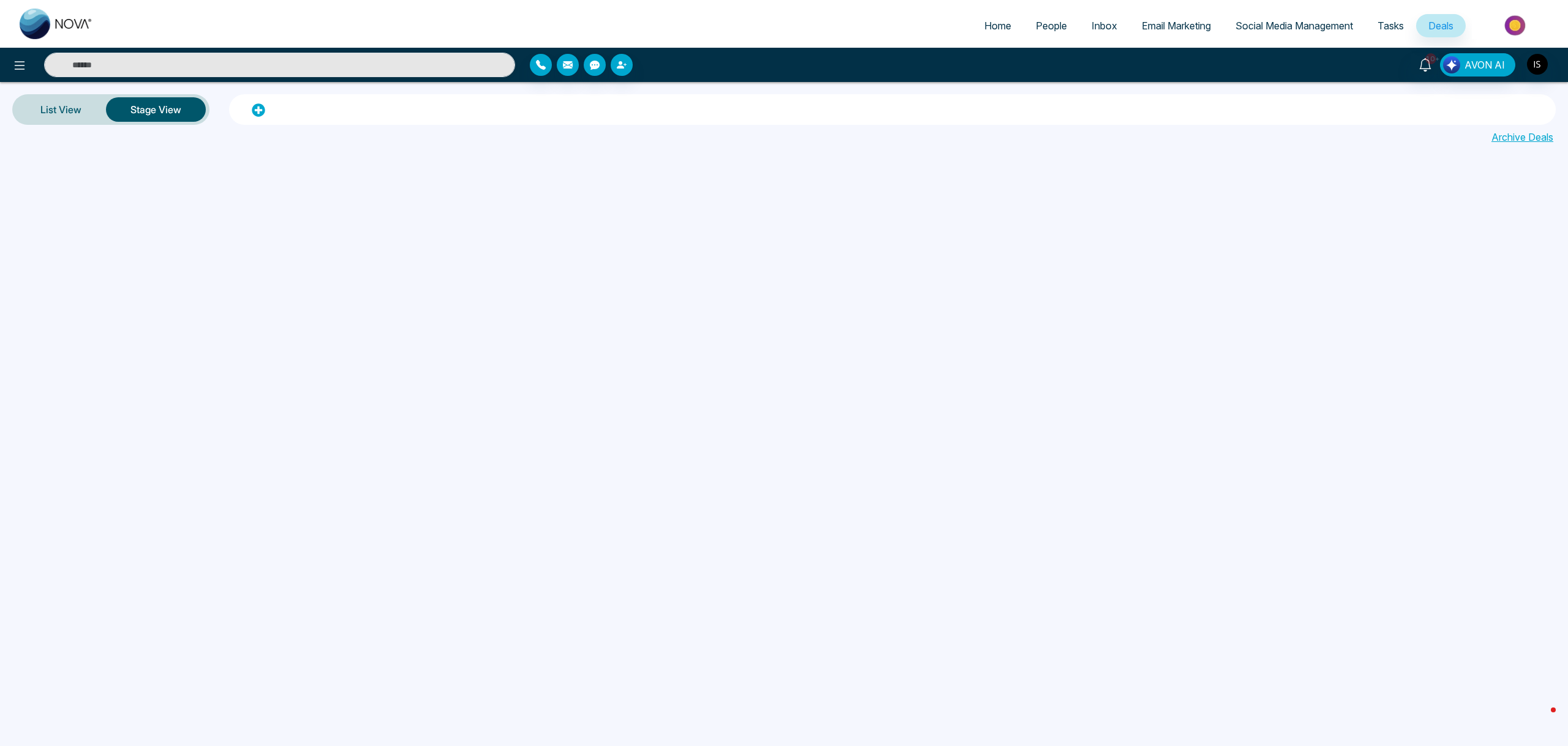
click at [1192, 30] on span "Email Marketing" at bounding box center [1176, 26] width 69 height 12
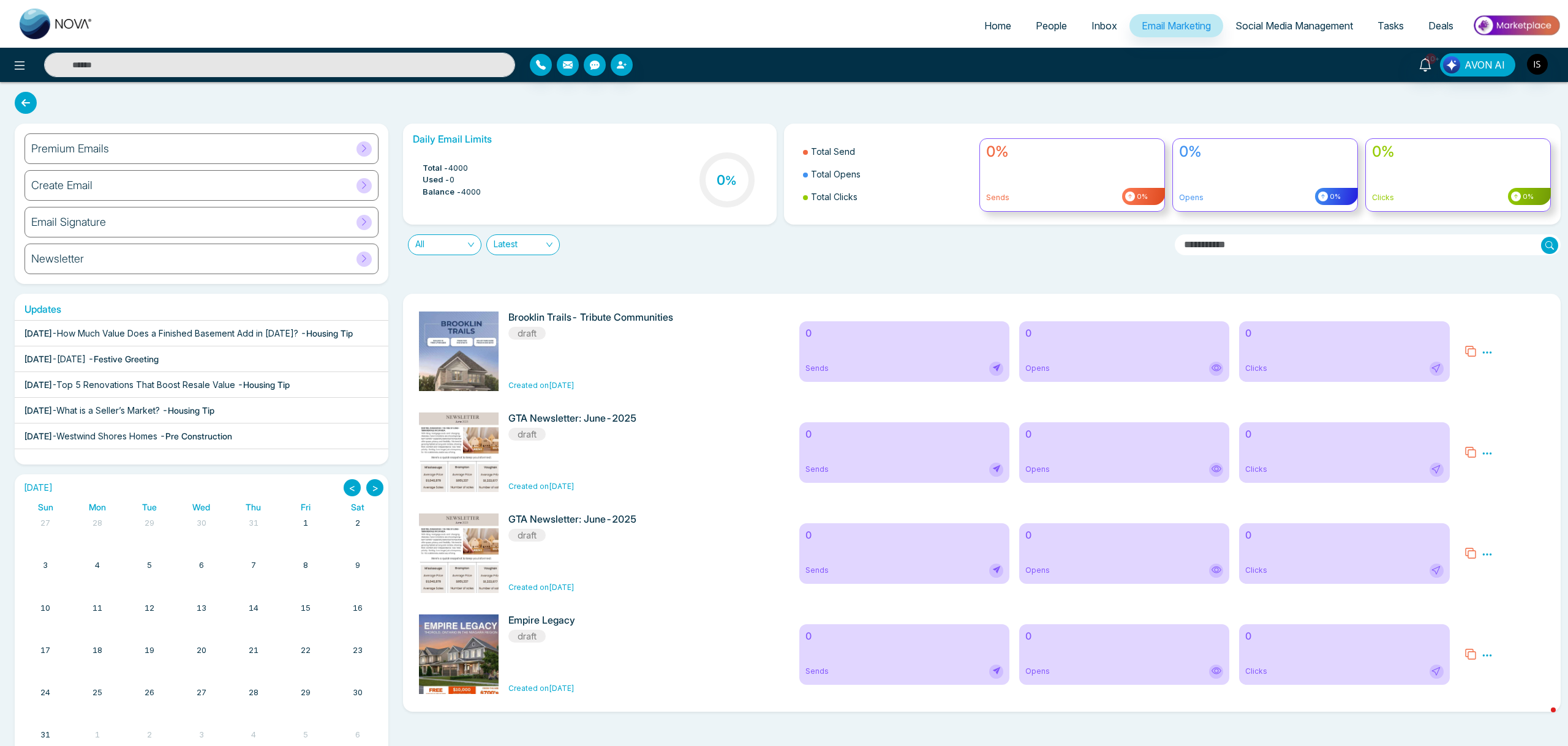
click at [1384, 32] on link "Tasks" at bounding box center [1390, 26] width 51 height 23
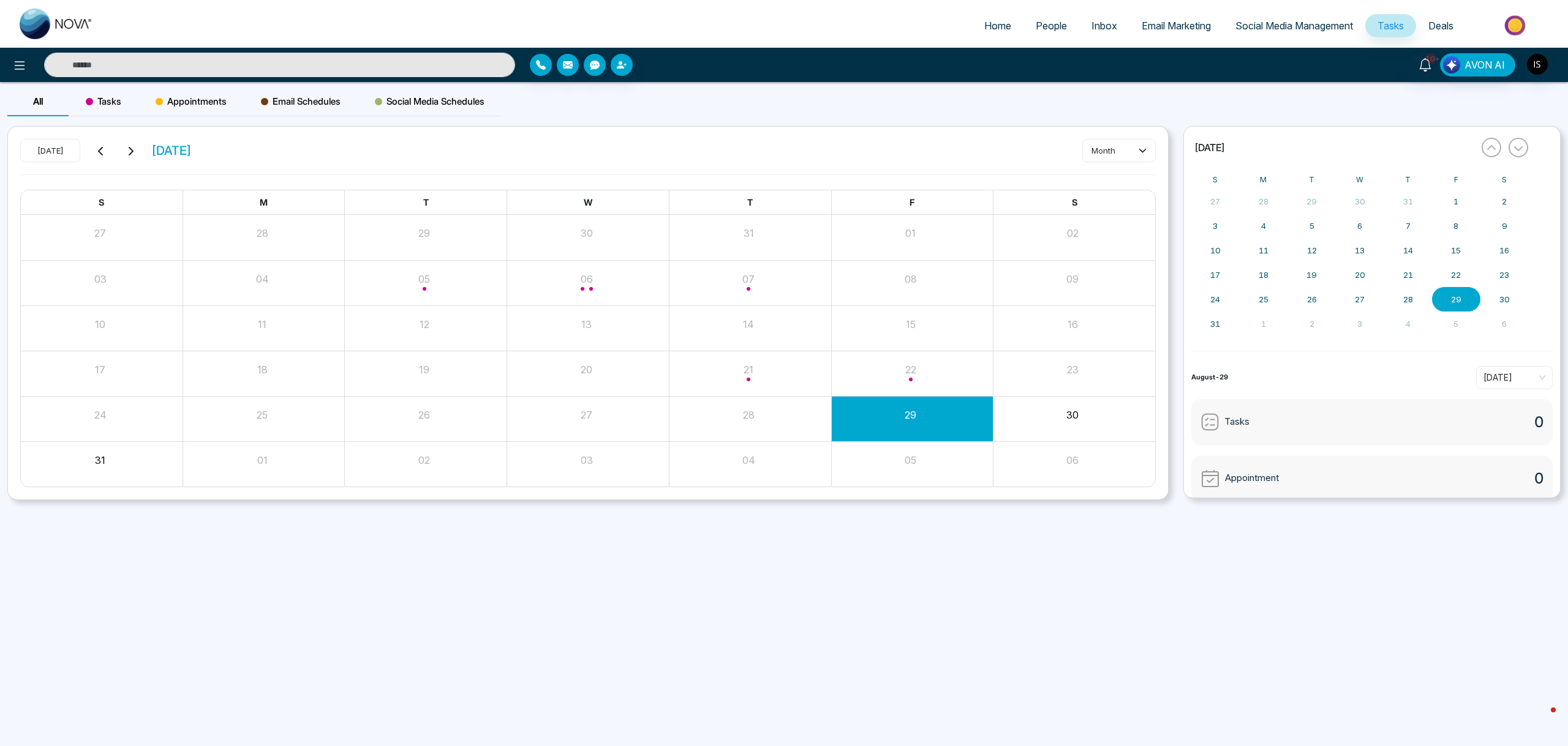
click at [1443, 21] on span "Deals" at bounding box center [1441, 26] width 25 height 12
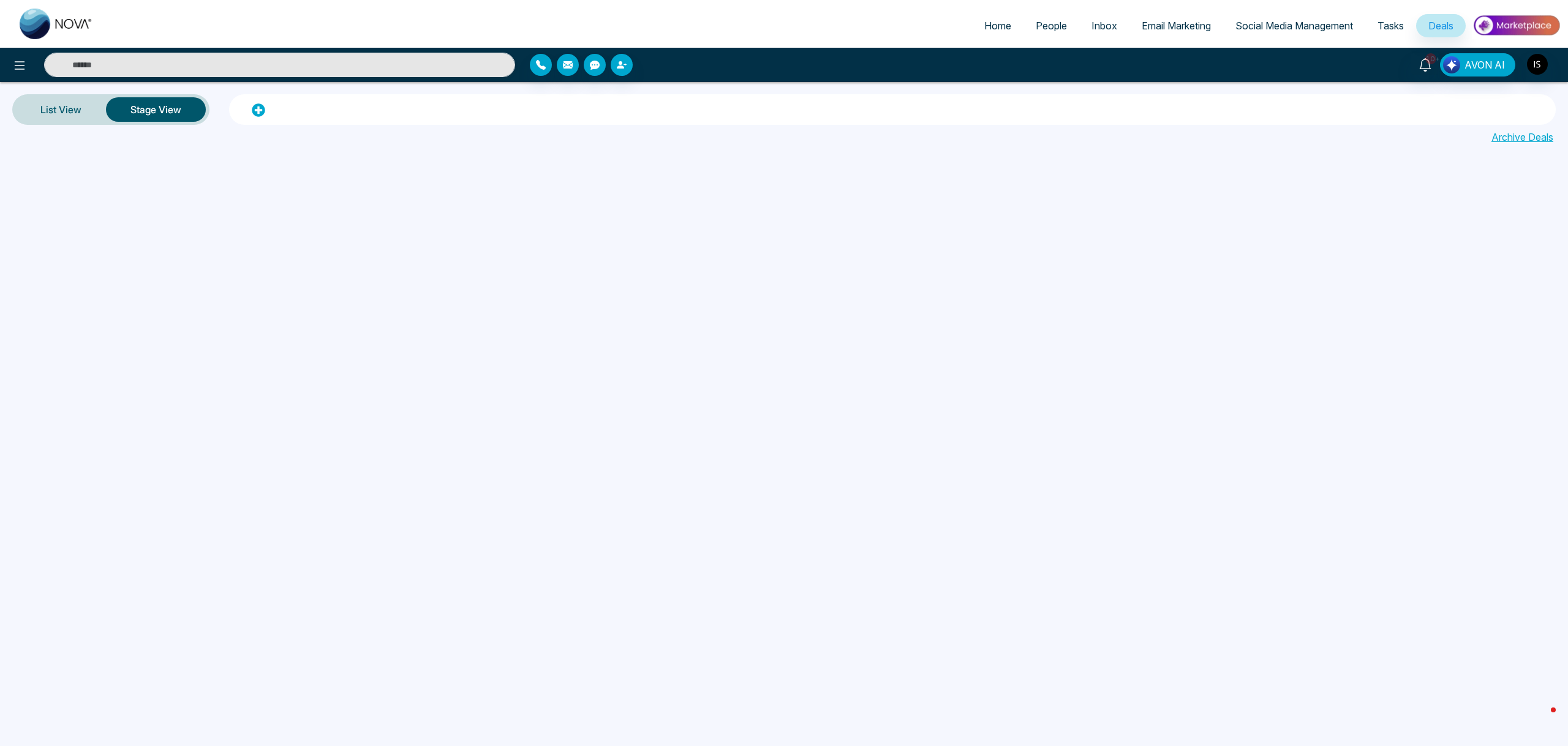
click at [1392, 26] on span "Tasks" at bounding box center [1390, 26] width 26 height 12
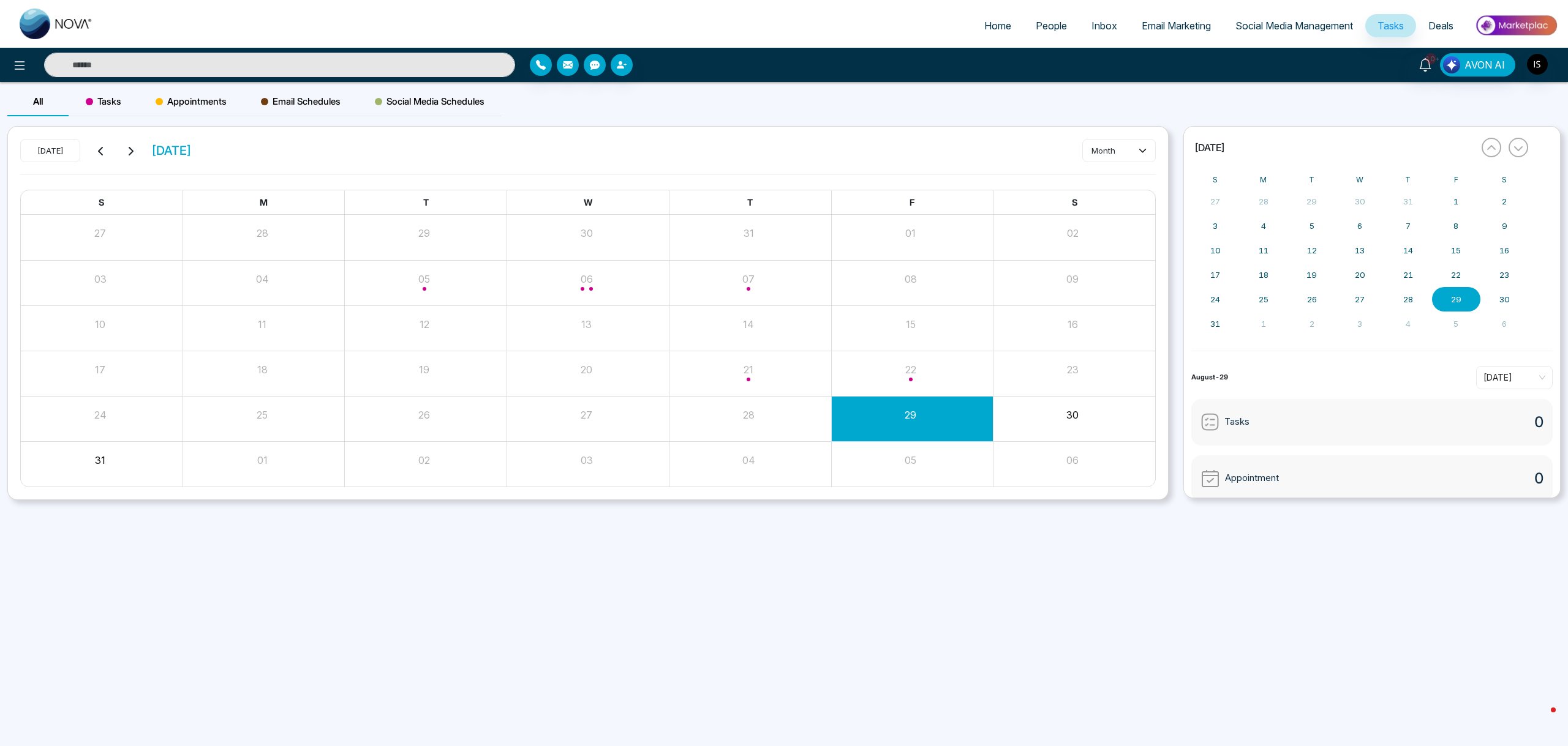
click at [1430, 30] on span "Deals" at bounding box center [1441, 26] width 25 height 12
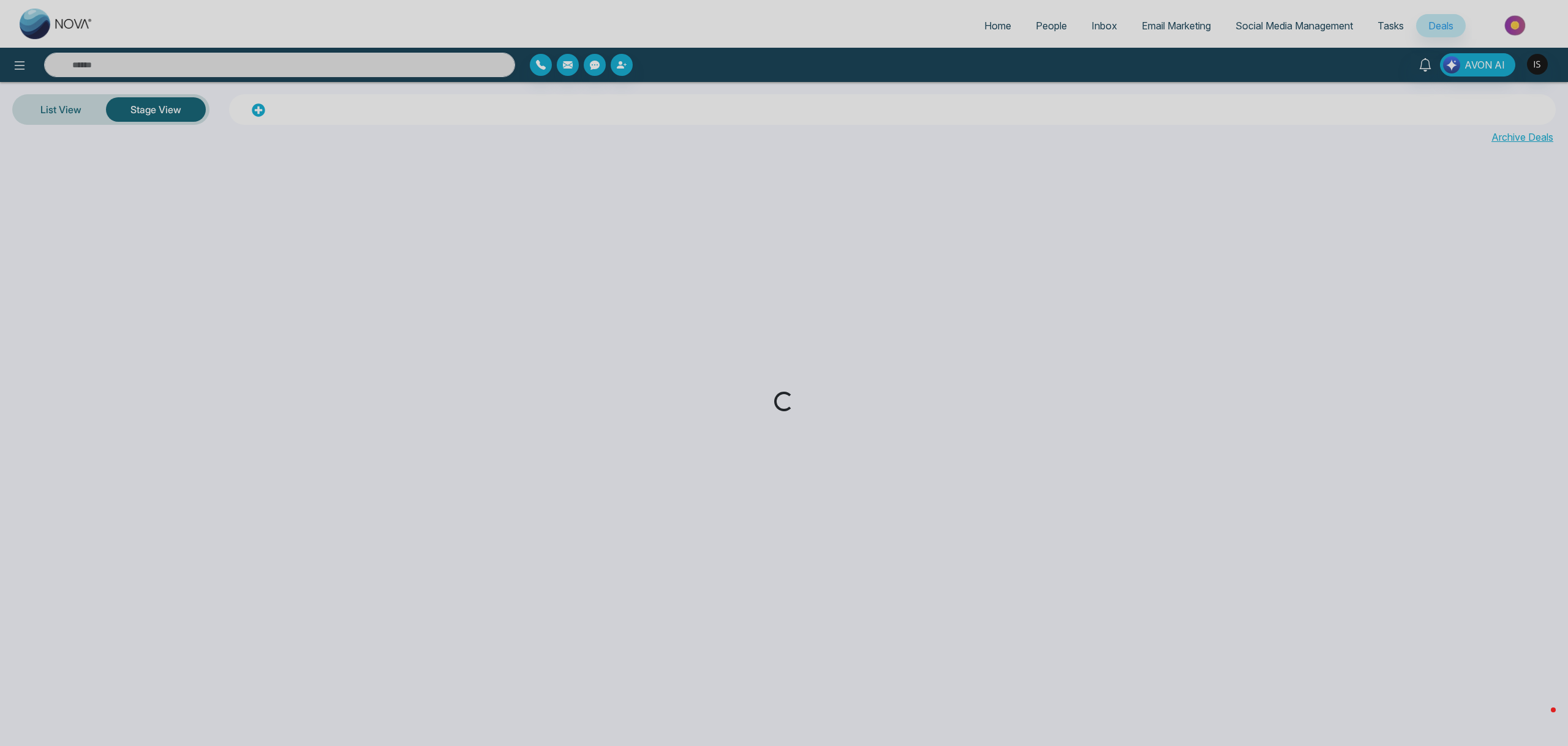
click at [1337, 28] on div "Loading..." at bounding box center [784, 373] width 1568 height 746
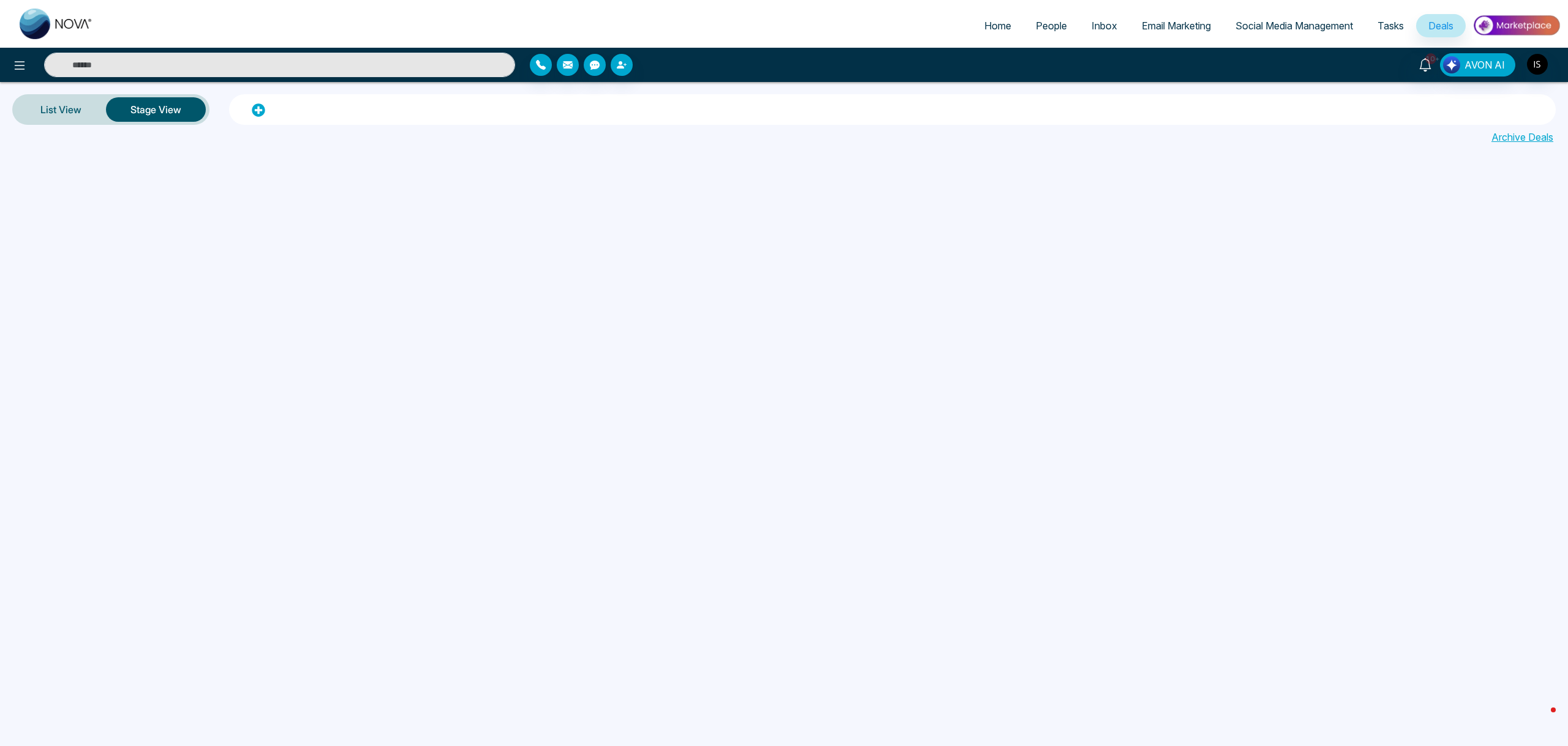
click at [1323, 16] on link "Social Media Management" at bounding box center [1294, 26] width 142 height 23
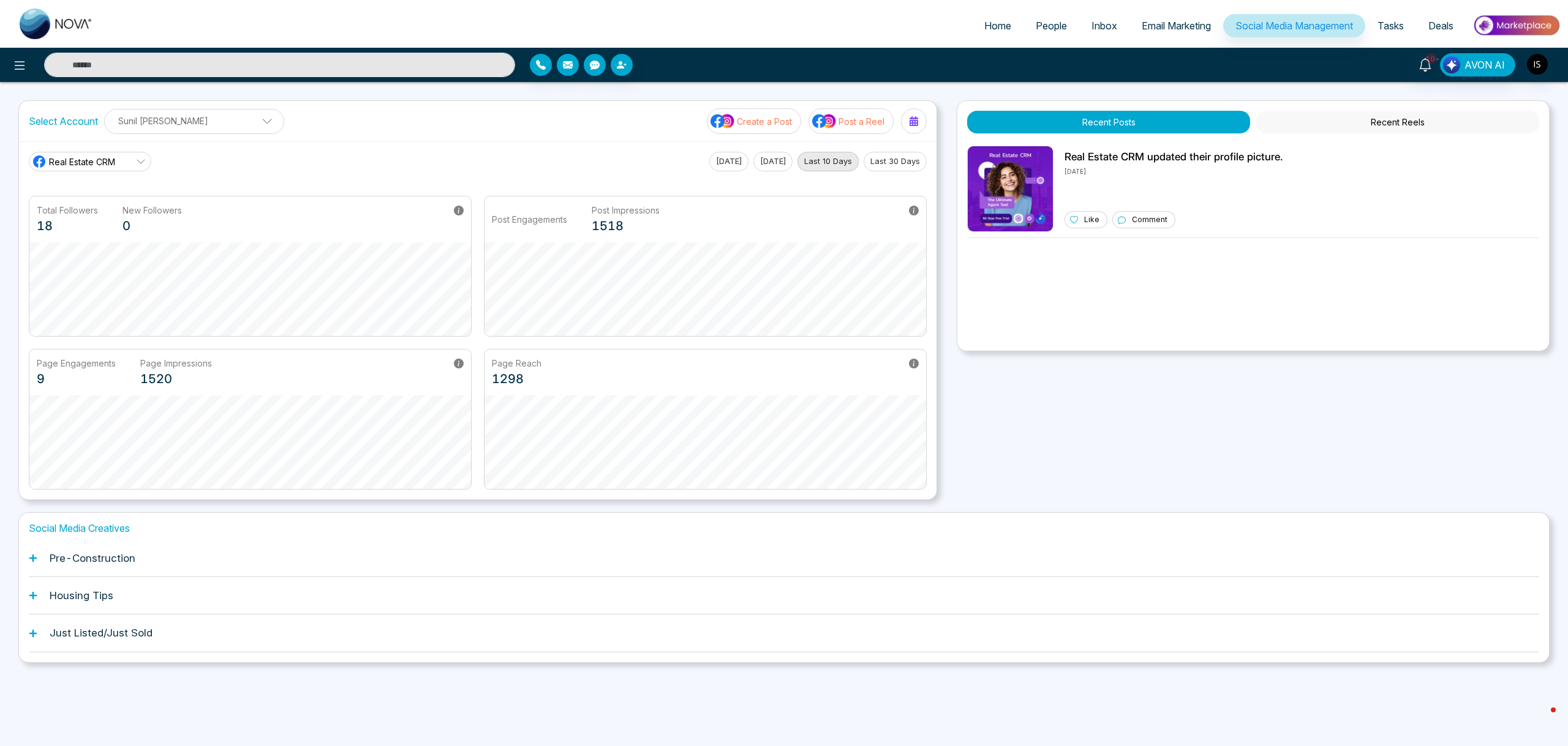
click at [1403, 21] on link "Tasks" at bounding box center [1390, 26] width 51 height 23
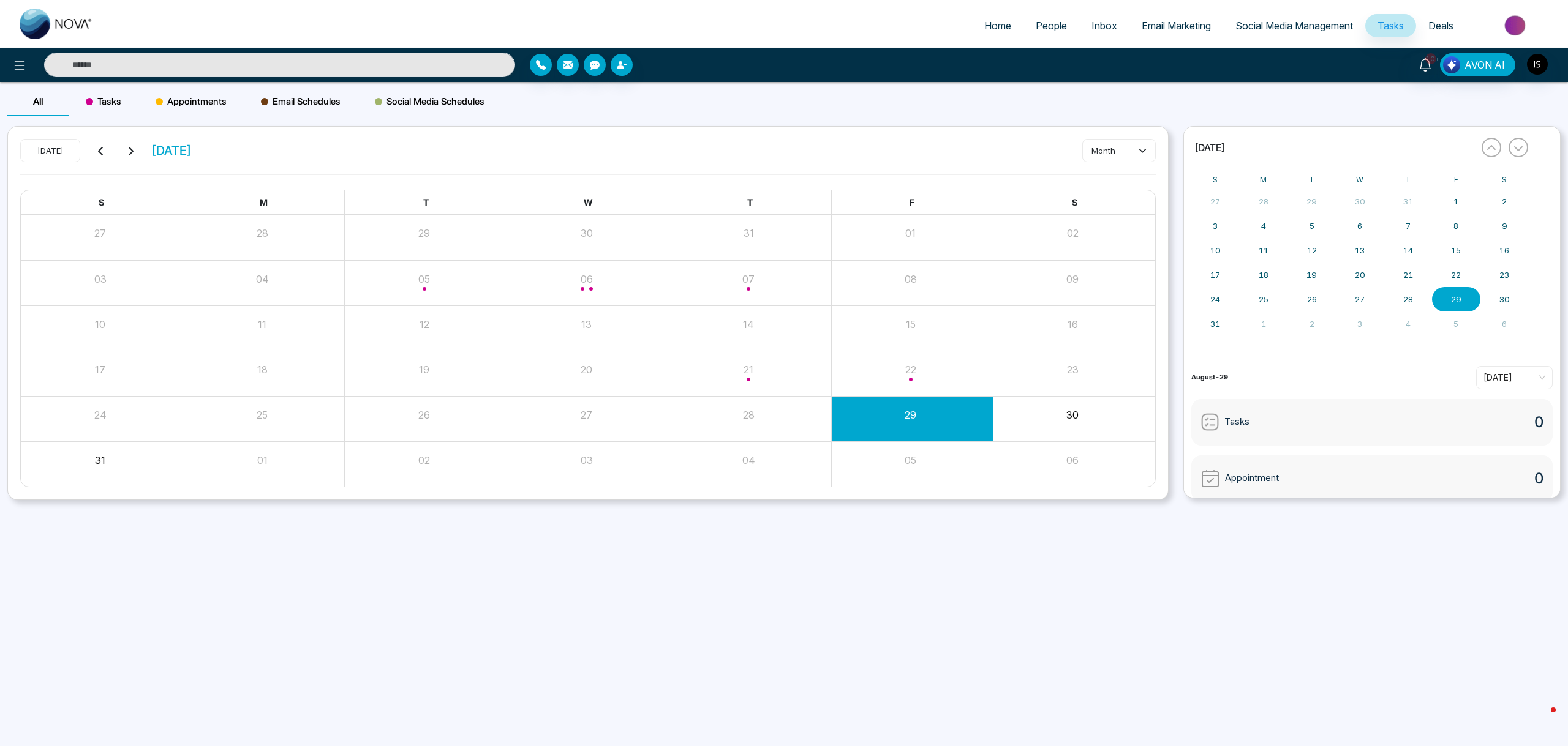
click at [1430, 28] on span "Deals" at bounding box center [1441, 26] width 25 height 12
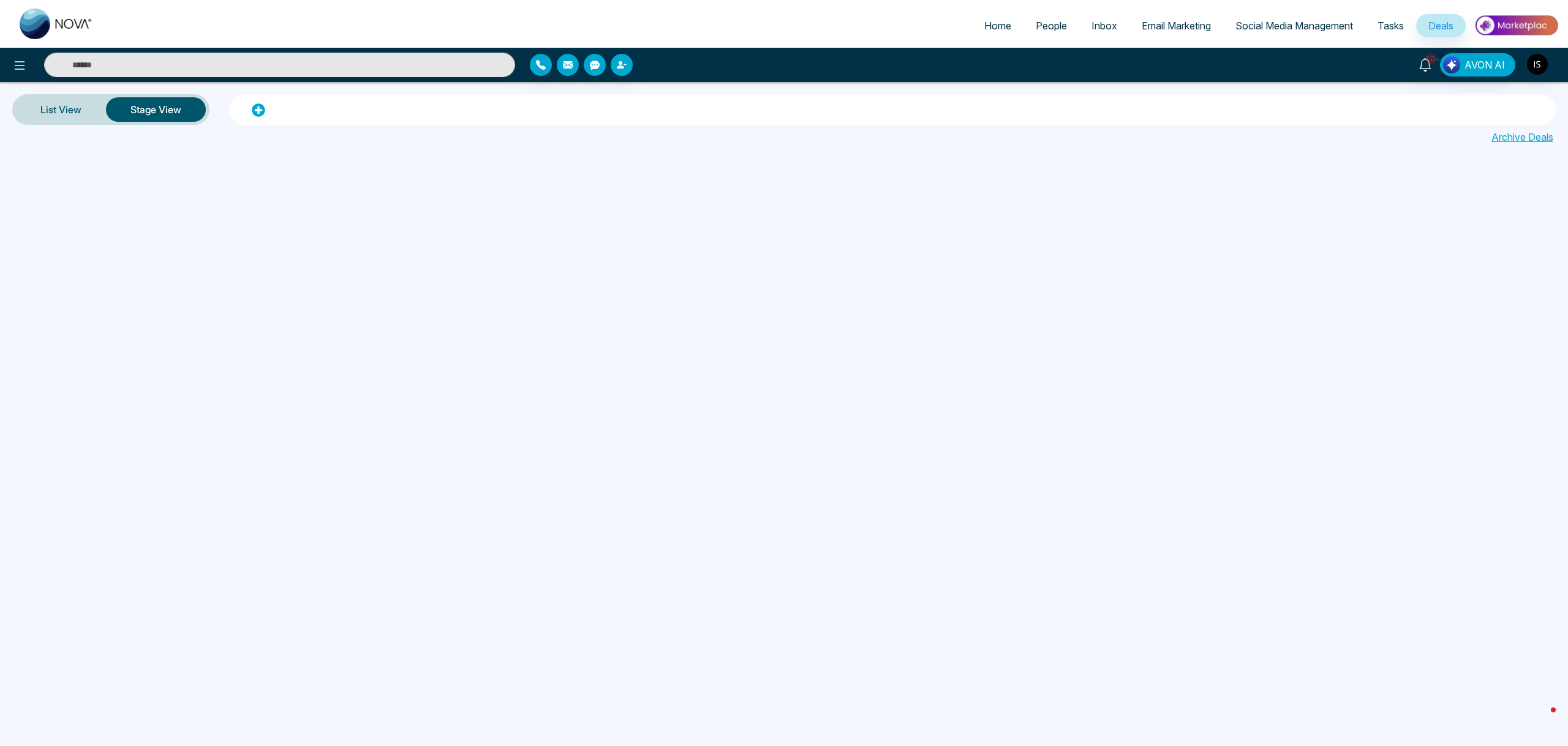
click at [1387, 31] on link "Tasks" at bounding box center [1390, 26] width 51 height 23
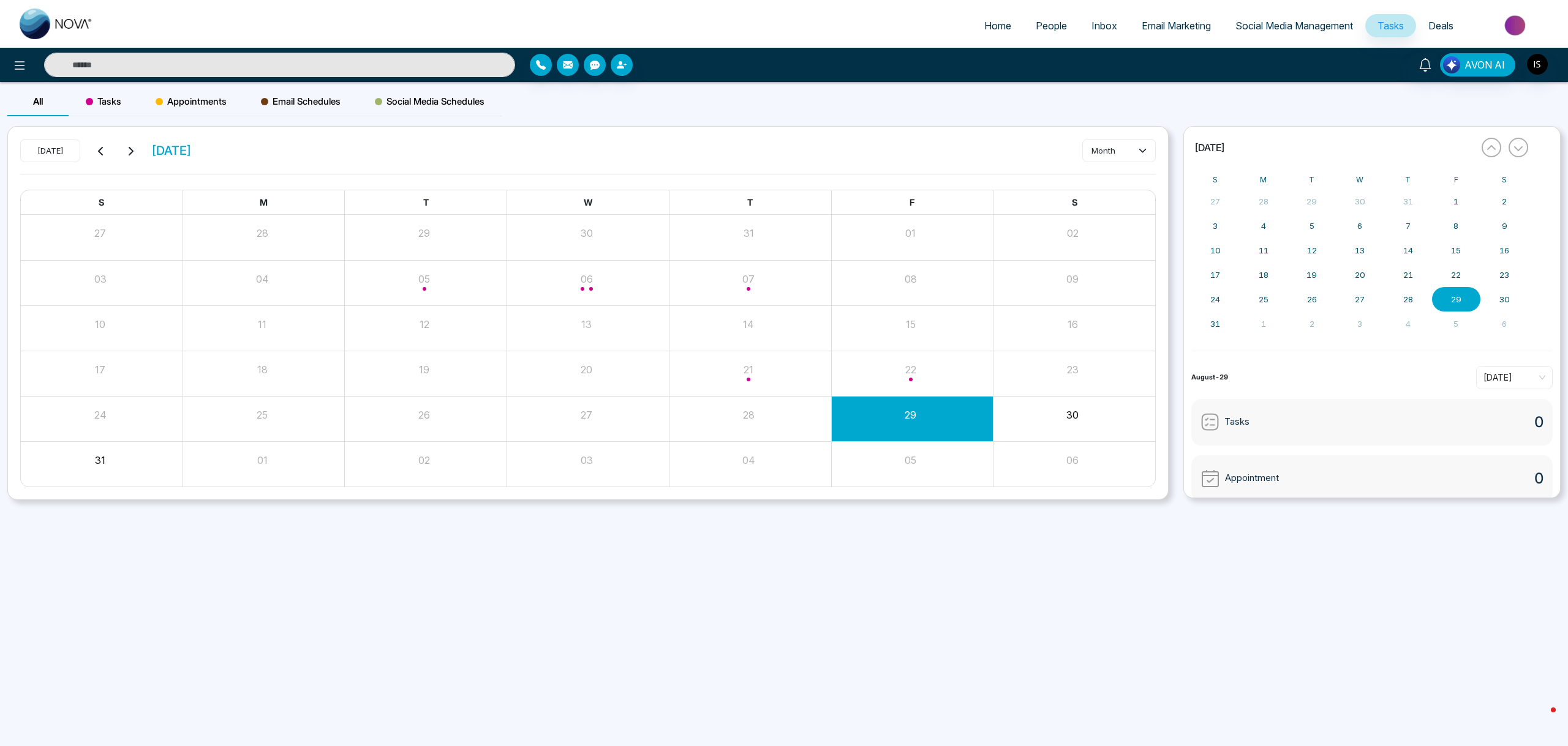
click at [1325, 20] on span "Social Media Management" at bounding box center [1293, 26] width 117 height 12
